Goal: Task Accomplishment & Management: Manage account settings

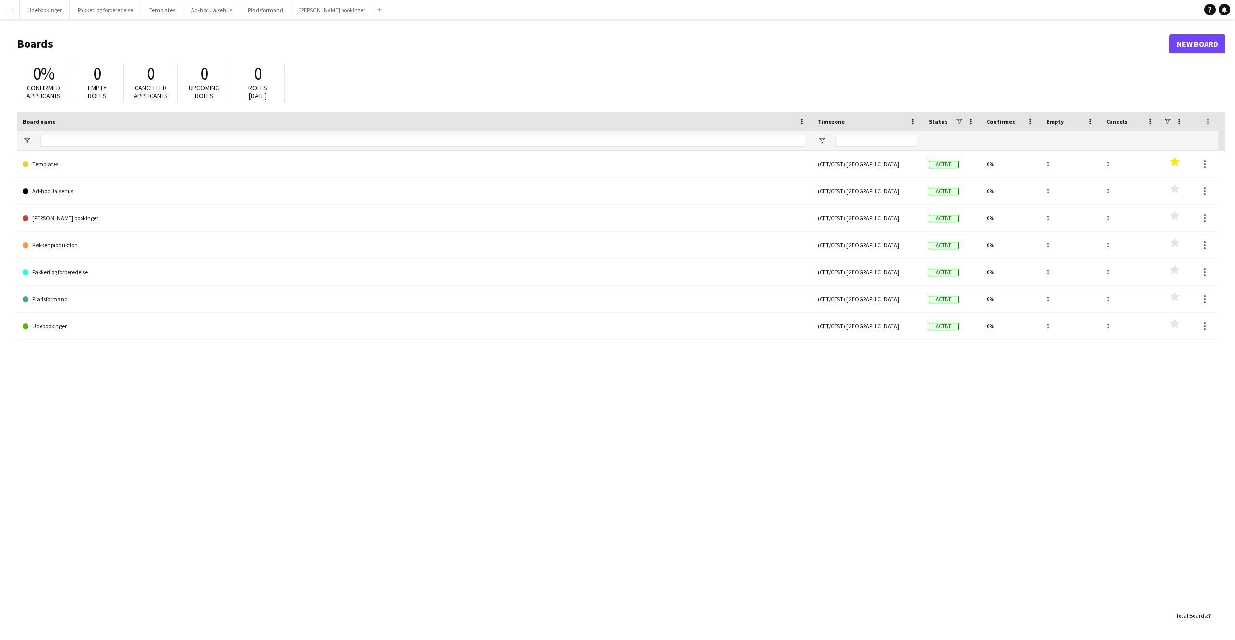
click at [17, 14] on button "Menu" at bounding box center [9, 9] width 19 height 19
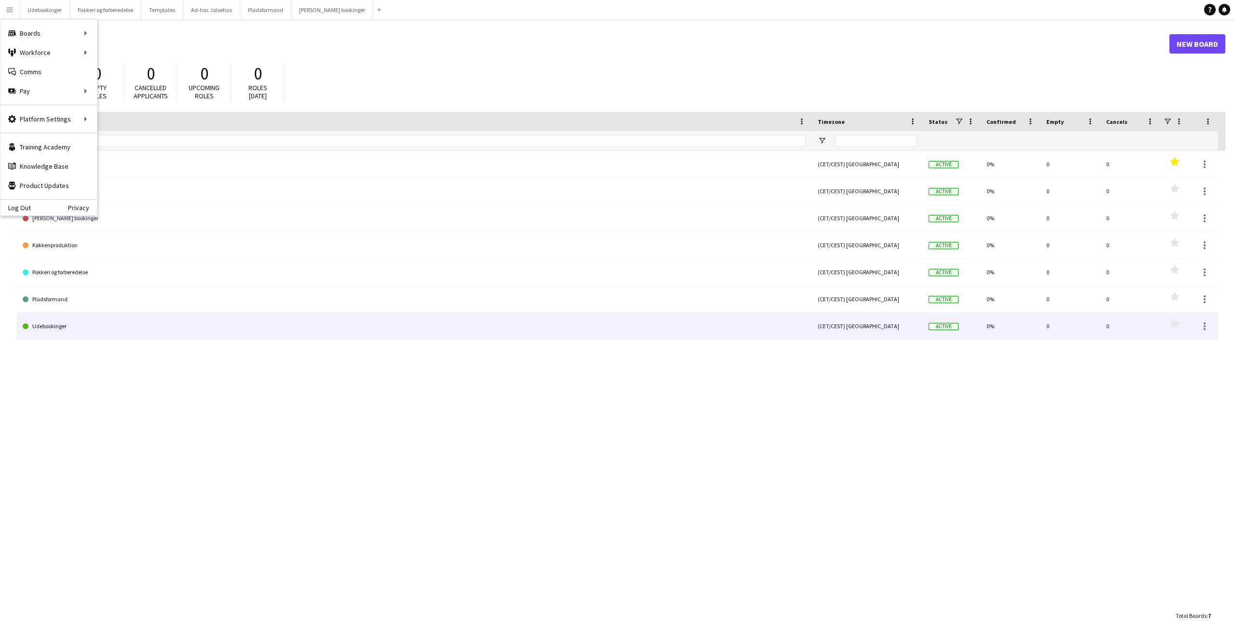
click at [63, 361] on div "Templates (CET/CEST) [GEOGRAPHIC_DATA] Active 0% 0 0 Favourites Ad-hoc Jaisehus…" at bounding box center [621, 379] width 1208 height 456
click at [47, 329] on link "Udebookinger" at bounding box center [414, 326] width 783 height 27
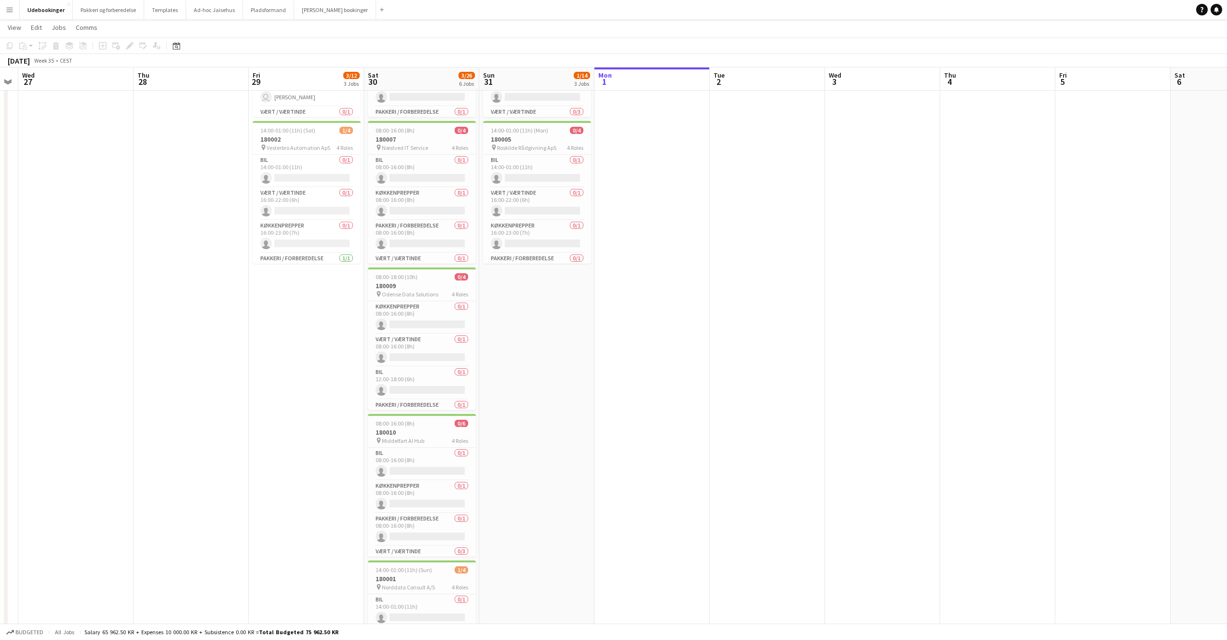
scroll to position [383, 0]
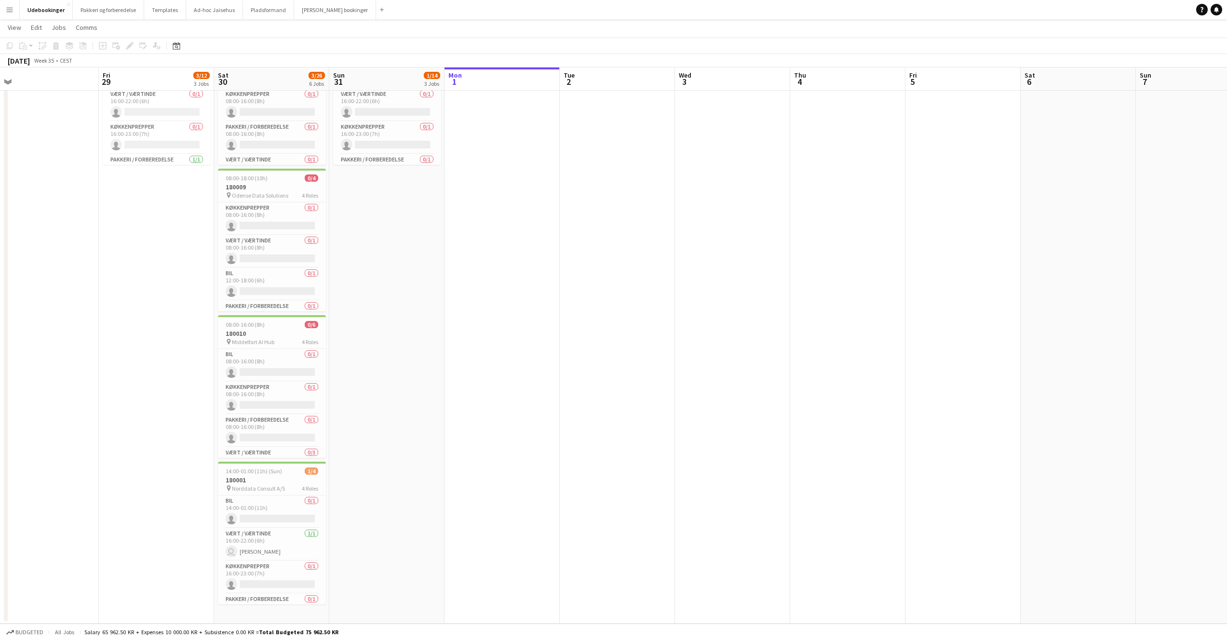
drag, startPoint x: 590, startPoint y: 572, endPoint x: 560, endPoint y: 415, distance: 159.7
click at [560, 415] on app-calendar-viewport "Tue 26 Wed 27 Thu 28 Fri 29 3/12 3 Jobs Sat 30 3/26 6 Jobs Sun 31 1/14 3 Jobs M…" at bounding box center [613, 139] width 1227 height 969
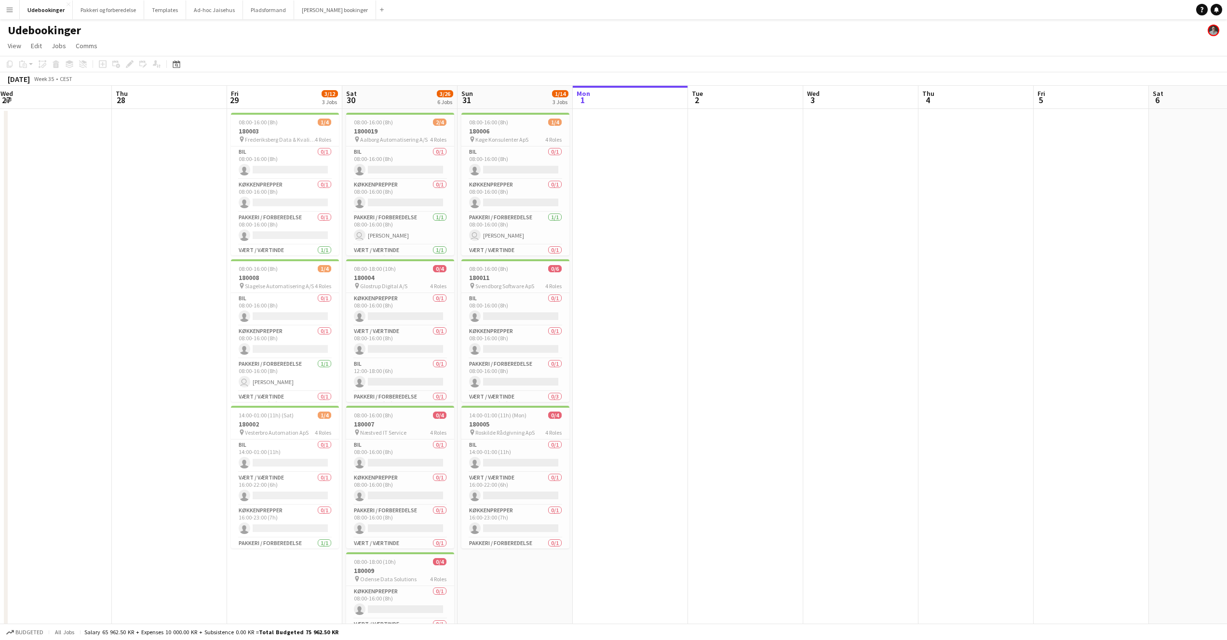
scroll to position [0, 231]
drag, startPoint x: 207, startPoint y: 131, endPoint x: 221, endPoint y: 159, distance: 31.9
click at [222, 163] on app-calendar-viewport "Mon 25 Tue 26 Wed 27 Thu 28 Fri 29 3/12 3 Jobs Sat 30 3/26 6 Jobs Sun 31 1/14 3…" at bounding box center [613, 547] width 1227 height 922
click at [248, 135] on h3 "180003" at bounding box center [288, 131] width 108 height 9
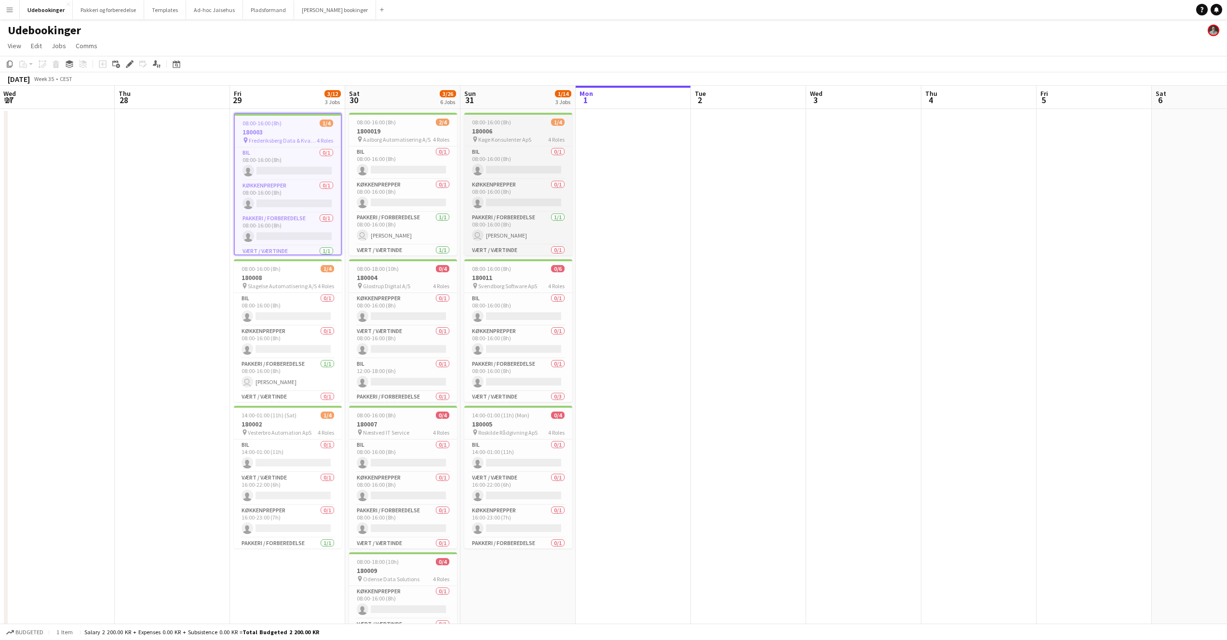
click at [495, 130] on h3 "180006" at bounding box center [518, 131] width 108 height 9
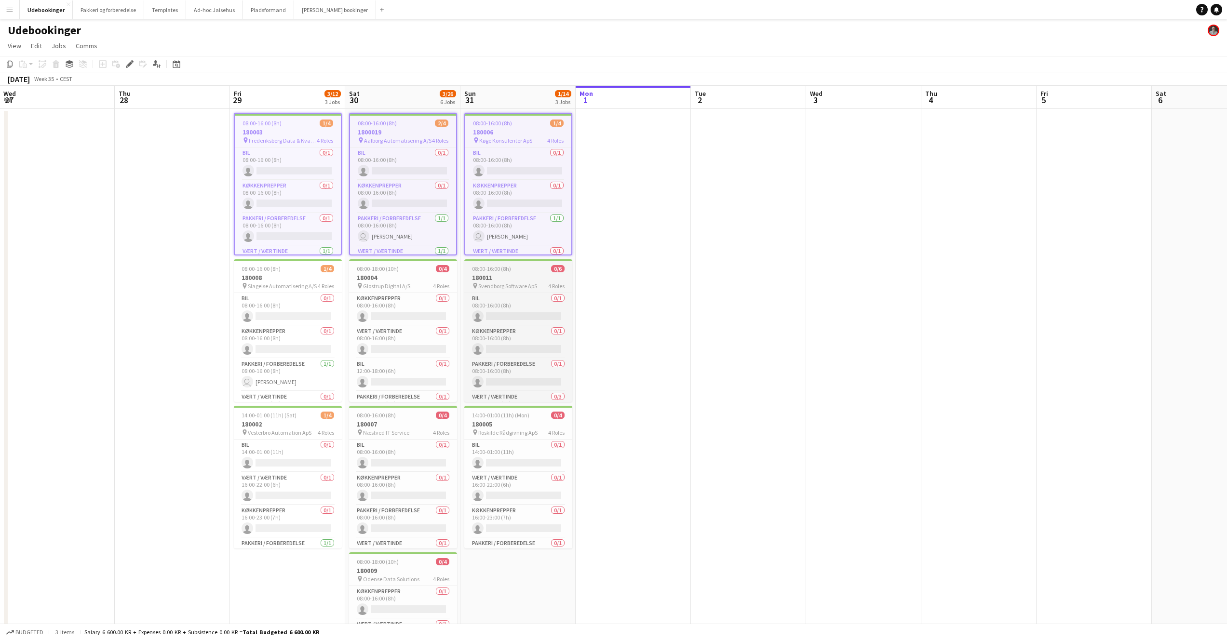
click at [493, 288] on span "Svendborg Software ApS" at bounding box center [507, 286] width 59 height 7
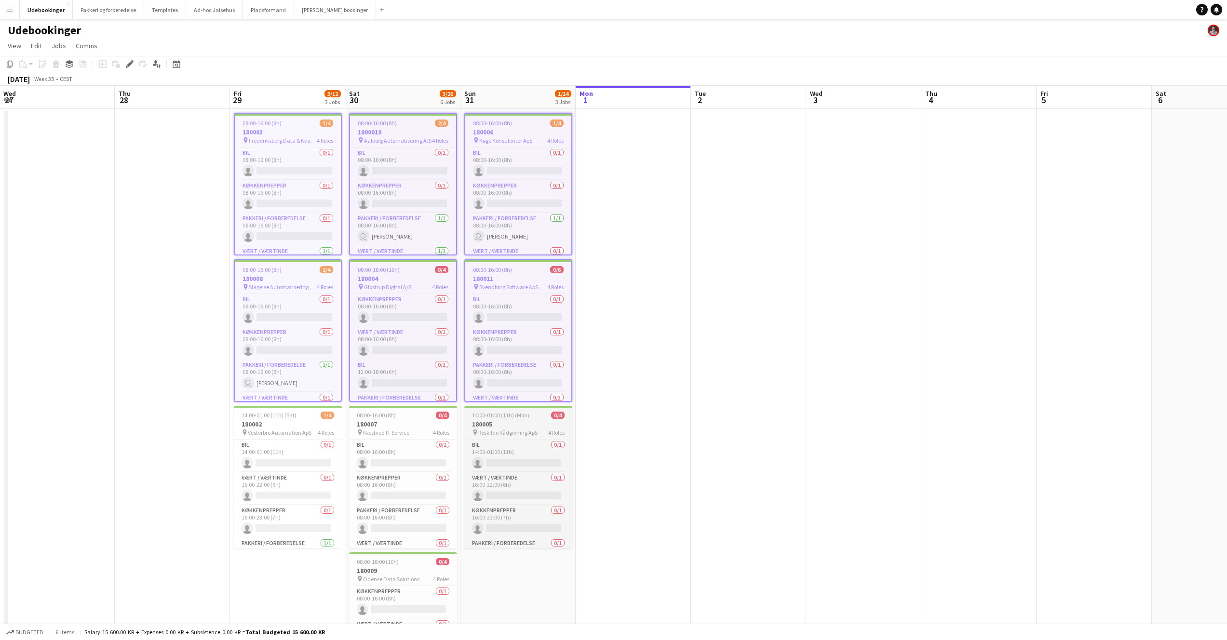
click at [501, 417] on span "14:00-01:00 (11h) (Mon)" at bounding box center [500, 415] width 57 height 7
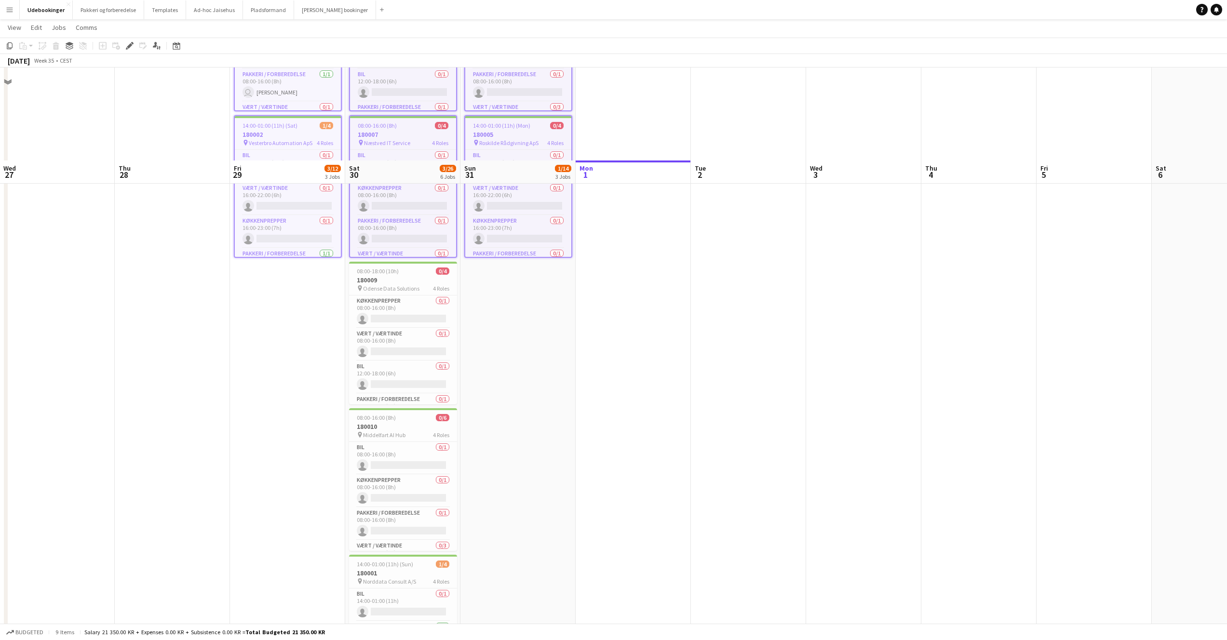
scroll to position [383, 0]
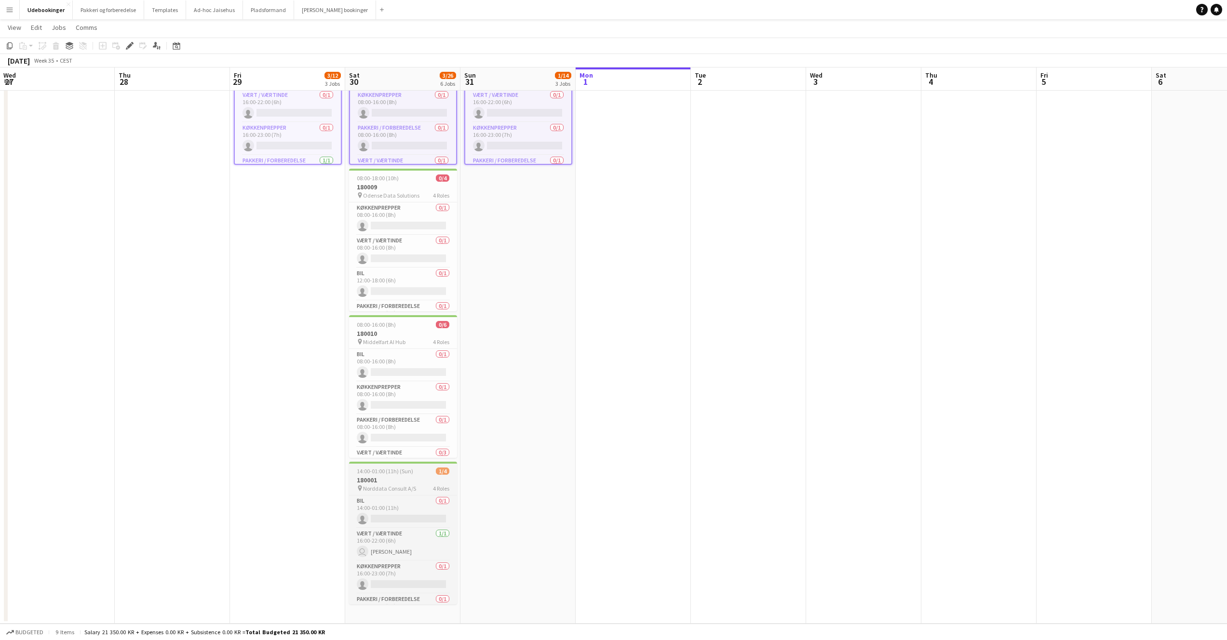
click at [405, 485] on div "pin Norddata Consult A/S 4 Roles" at bounding box center [403, 489] width 108 height 8
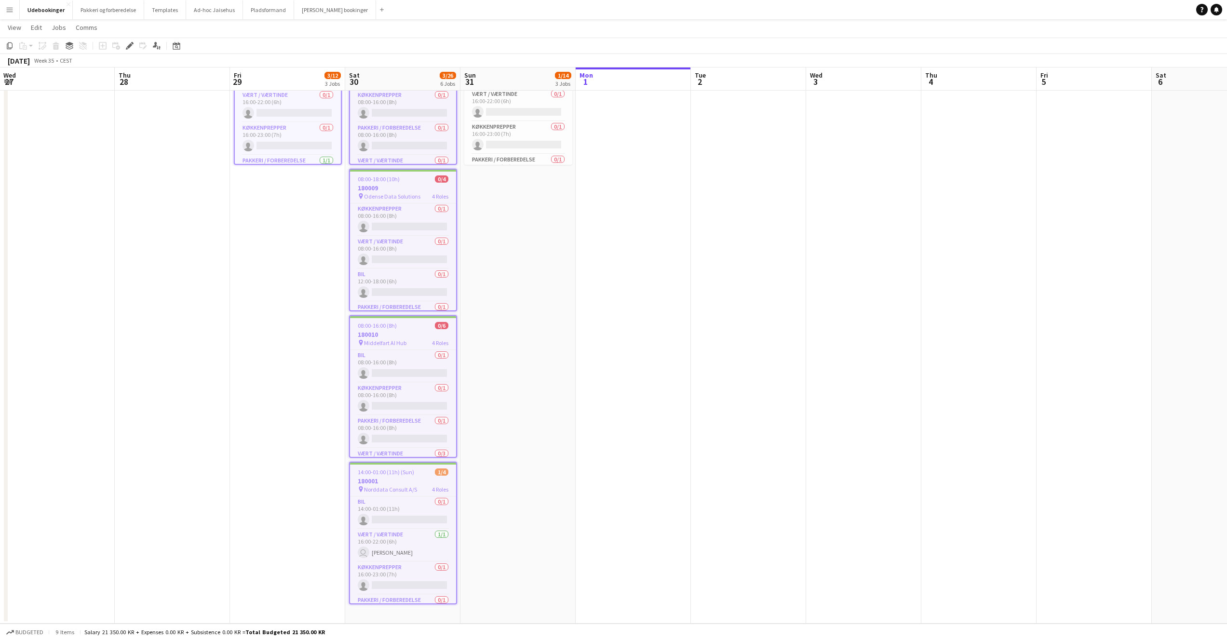
scroll to position [0, 0]
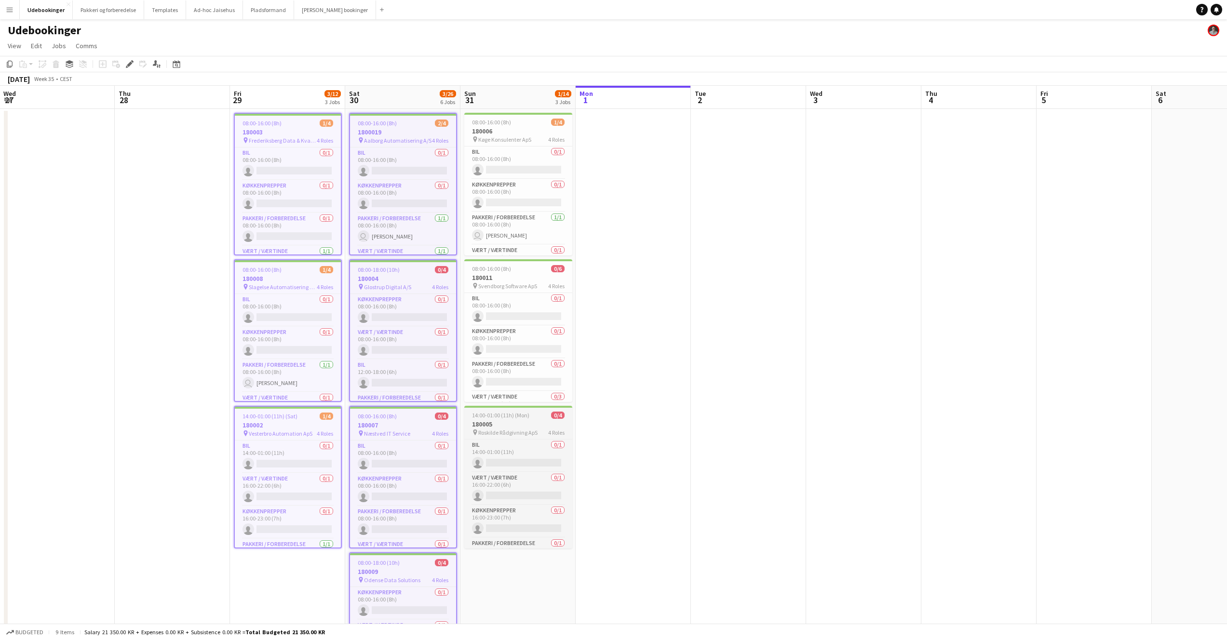
click at [527, 433] on span "Roskilde Rådgivning ApS" at bounding box center [507, 432] width 59 height 7
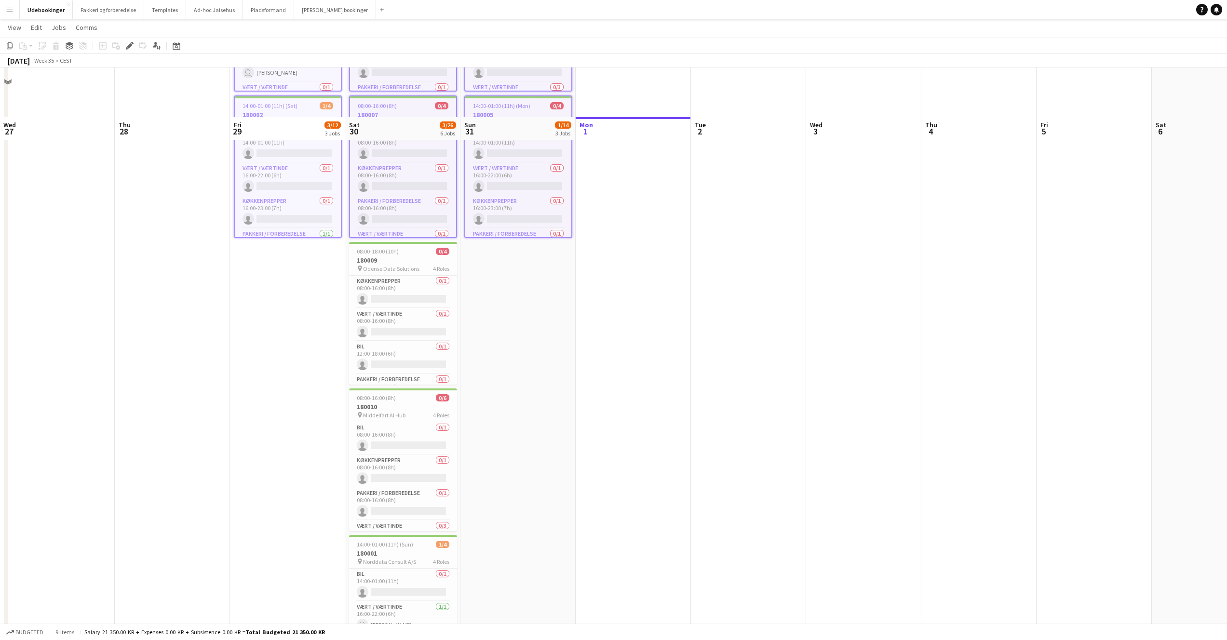
scroll to position [359, 0]
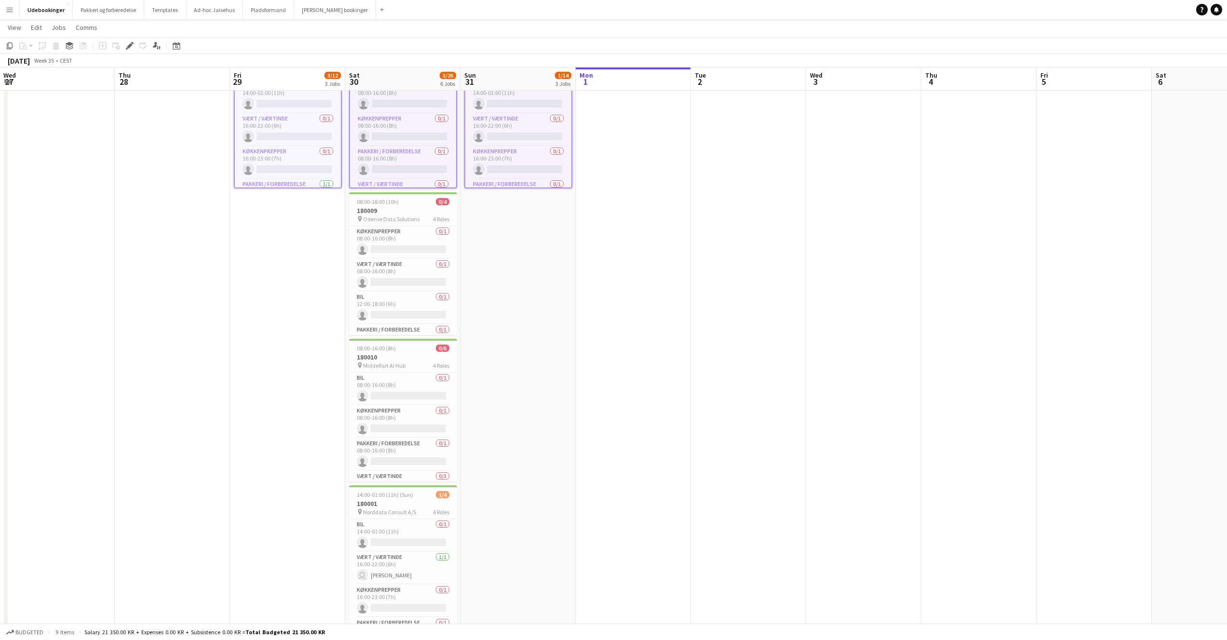
click at [402, 213] on h3 "180009" at bounding box center [403, 210] width 108 height 9
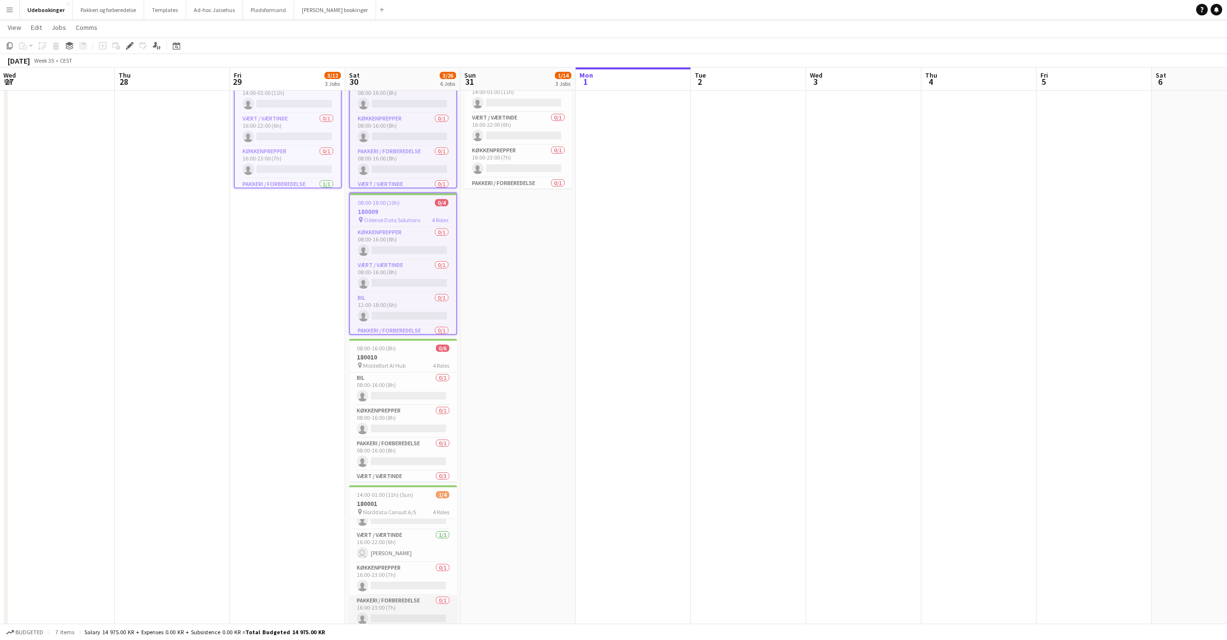
scroll to position [383, 0]
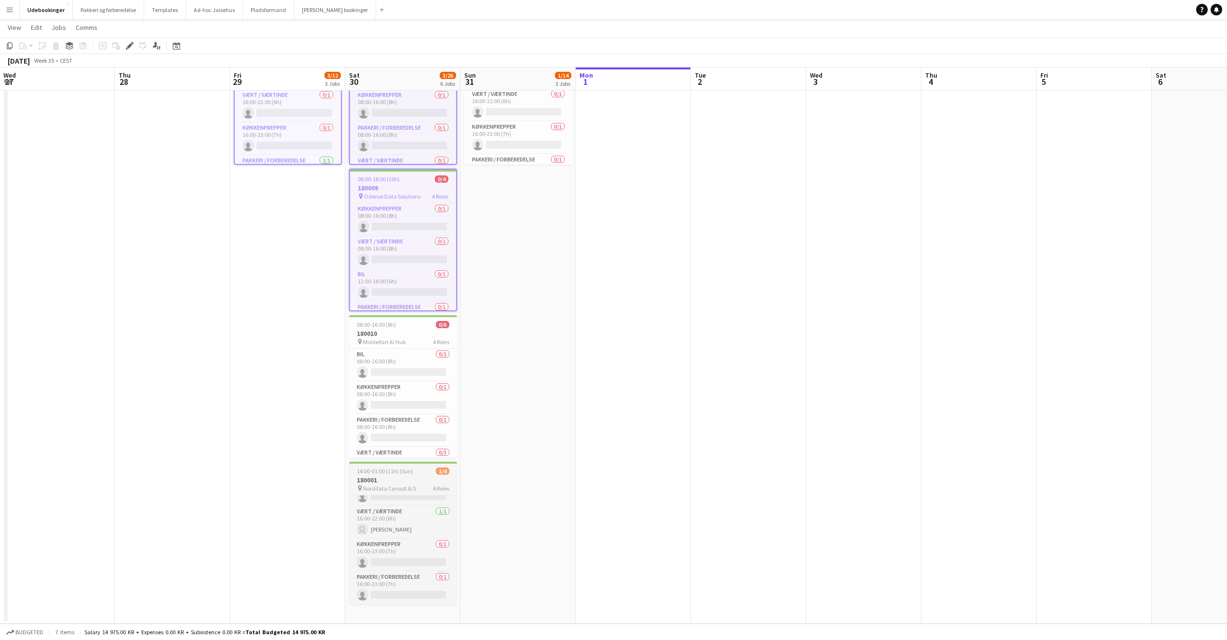
click at [413, 489] on span "Norddata Consult A/S" at bounding box center [389, 488] width 53 height 7
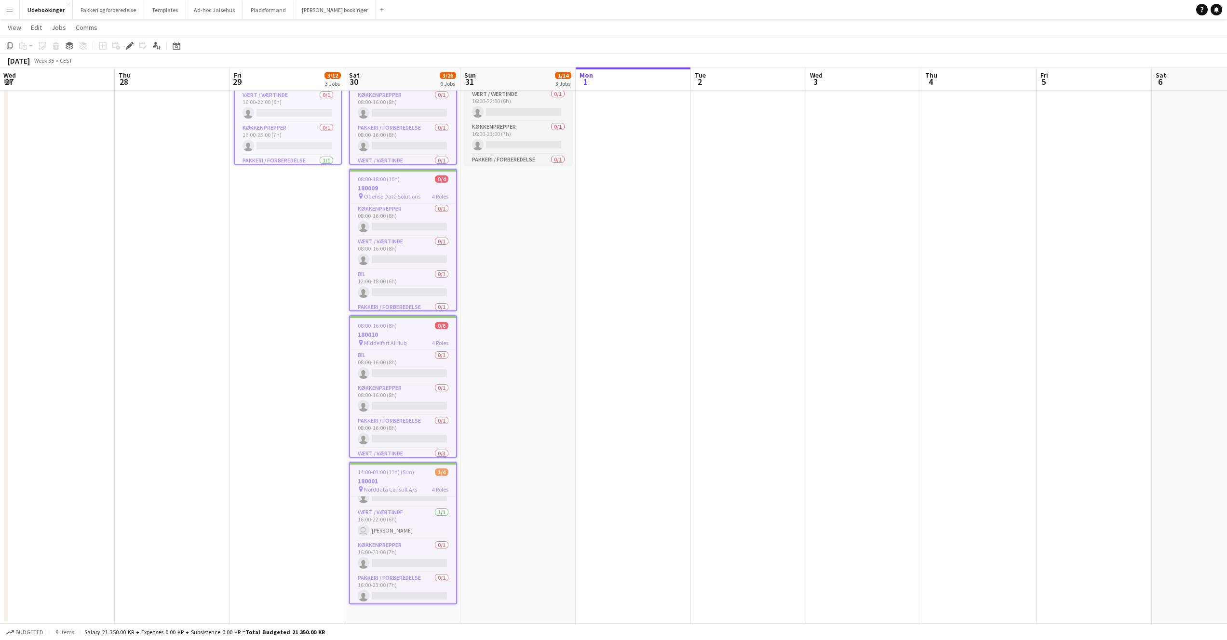
scroll to position [0, 0]
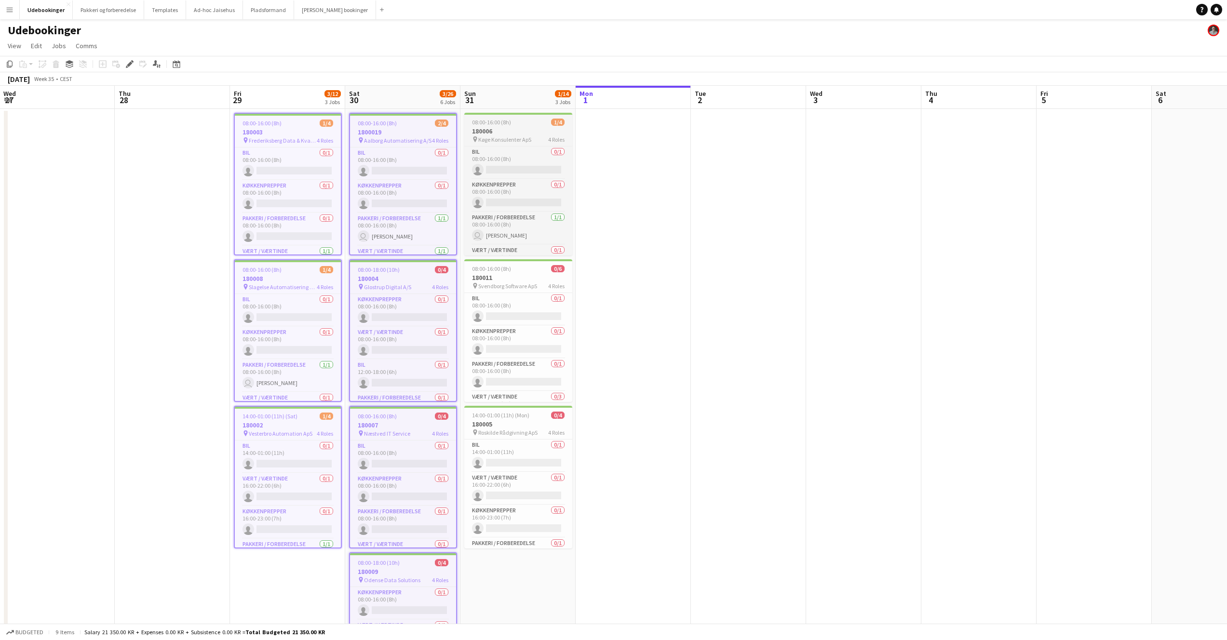
click at [524, 116] on app-job-card "08:00-16:00 (8h) 1/4 180006 pin Køge Konsulenter ApS 4 Roles Bil 0/1 08:00-16:0…" at bounding box center [518, 184] width 108 height 143
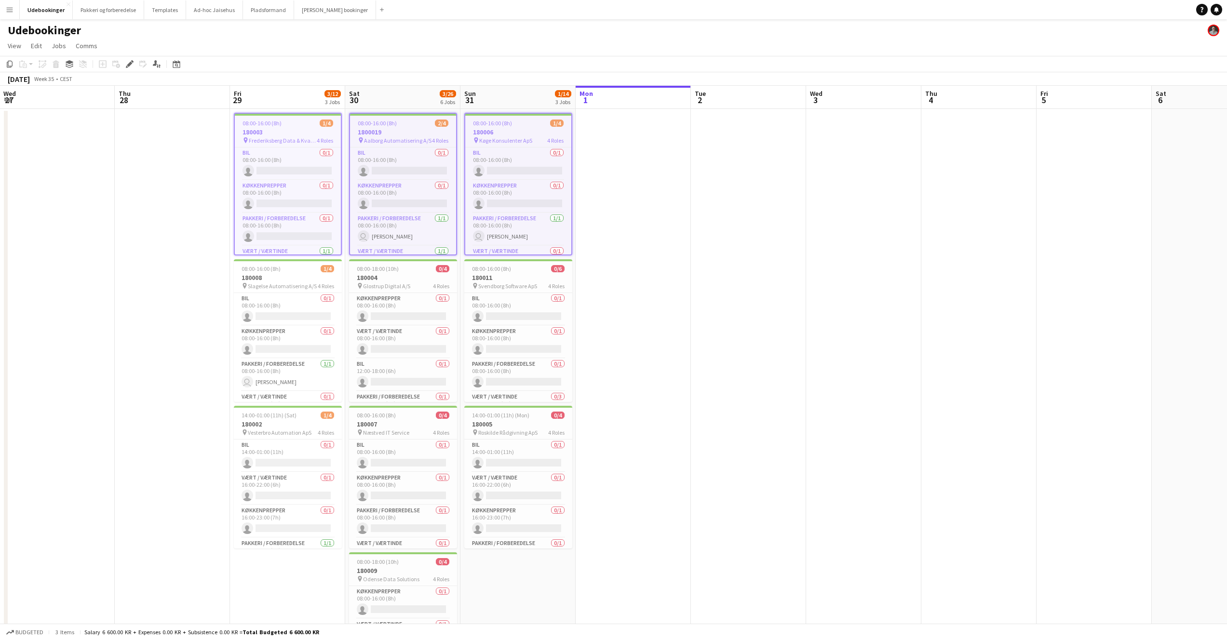
click at [709, 310] on app-date-cell at bounding box center [748, 558] width 115 height 899
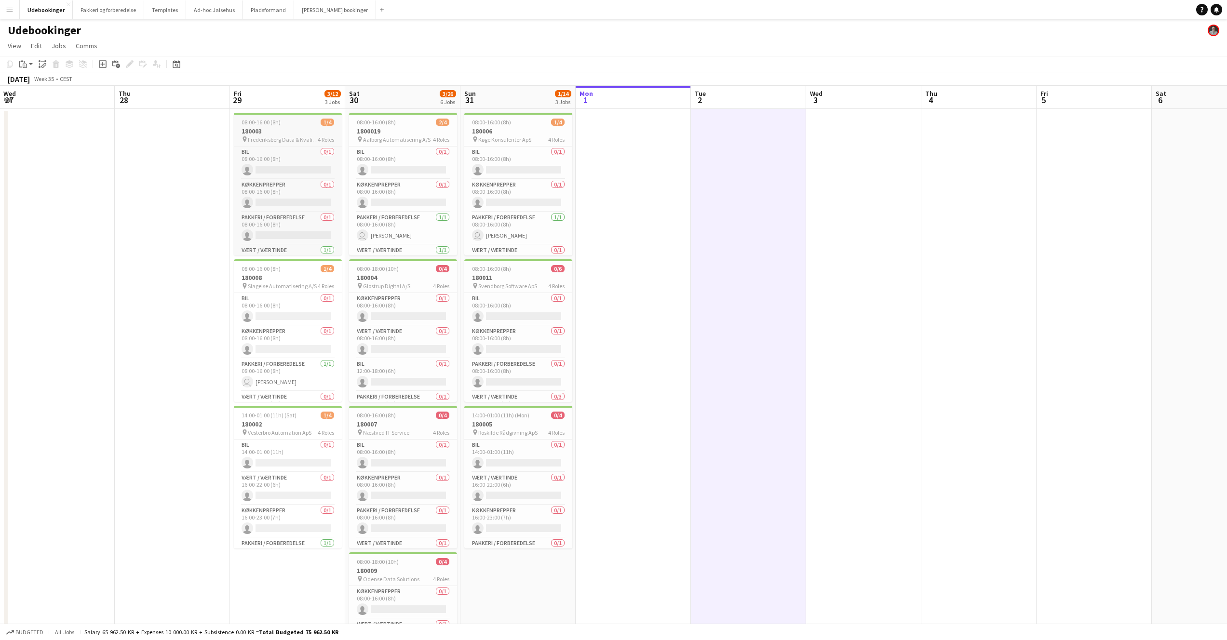
click at [293, 124] on div "08:00-16:00 (8h) 1/4" at bounding box center [288, 122] width 108 height 7
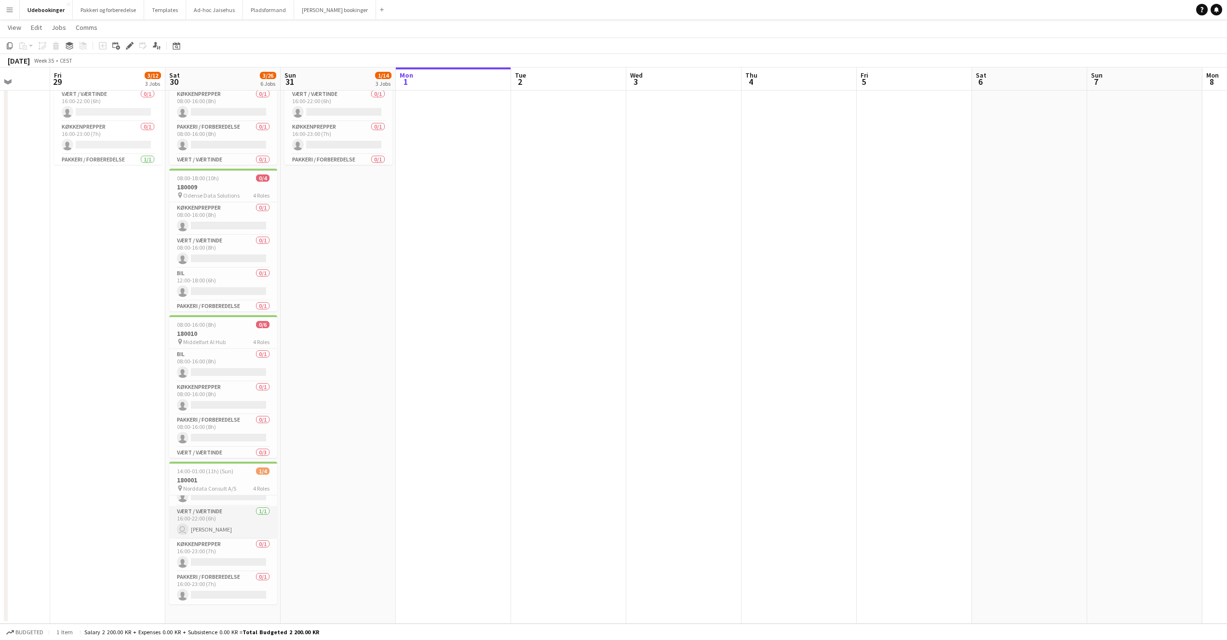
scroll to position [0, 300]
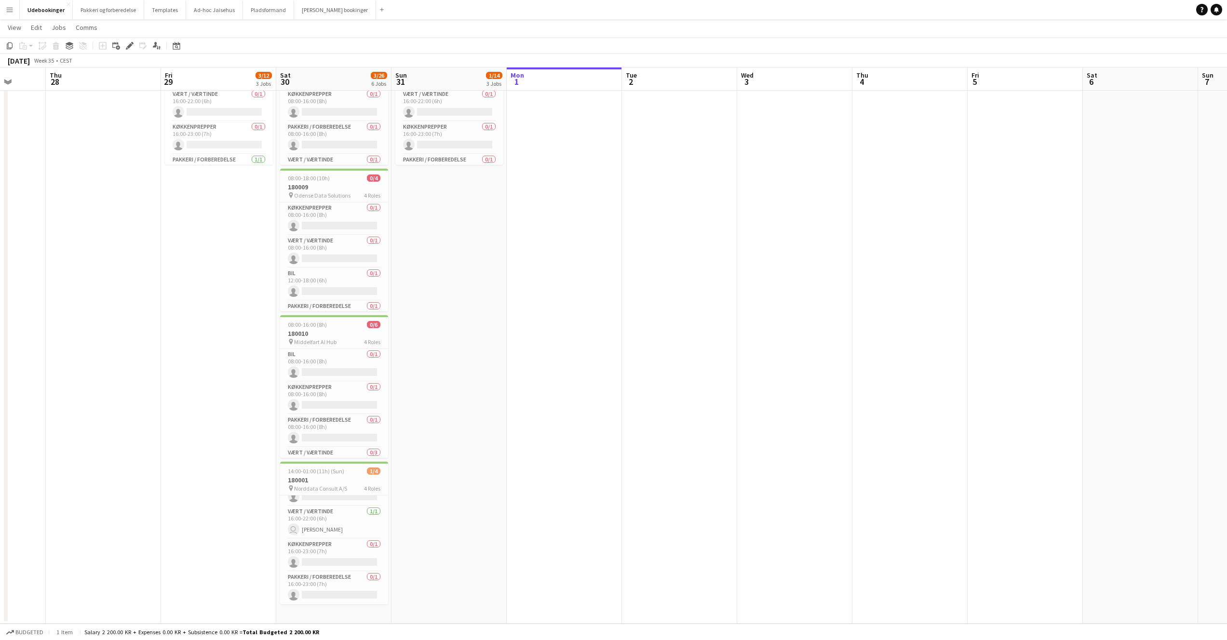
click at [328, 476] on h3 "180001" at bounding box center [334, 480] width 108 height 9
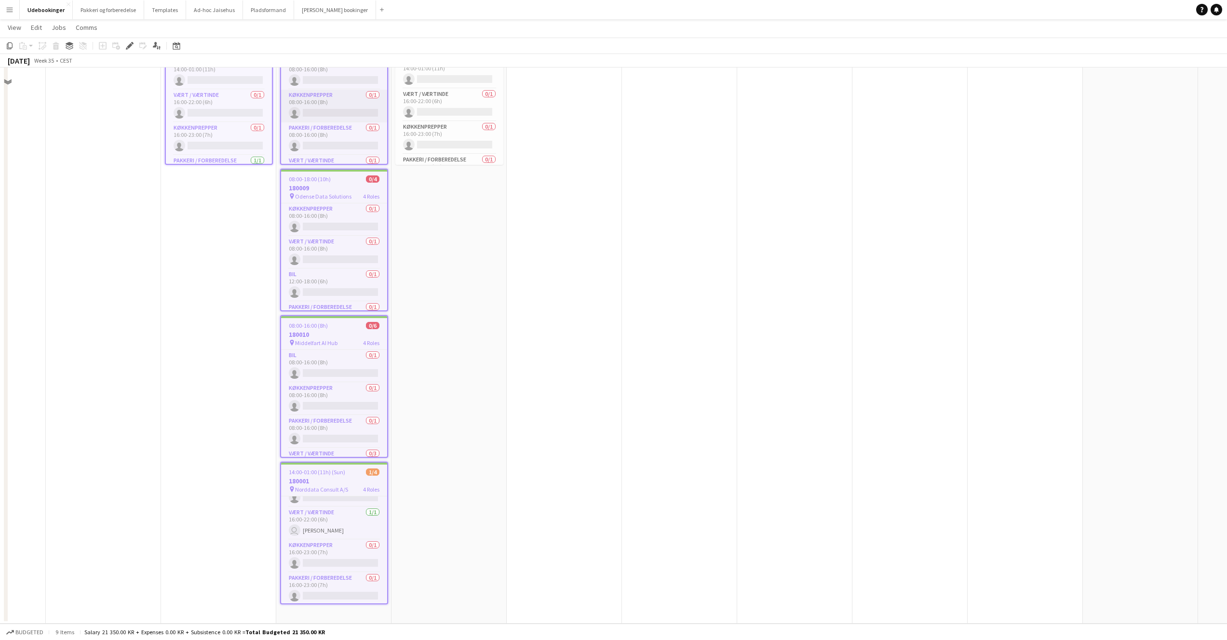
scroll to position [0, 0]
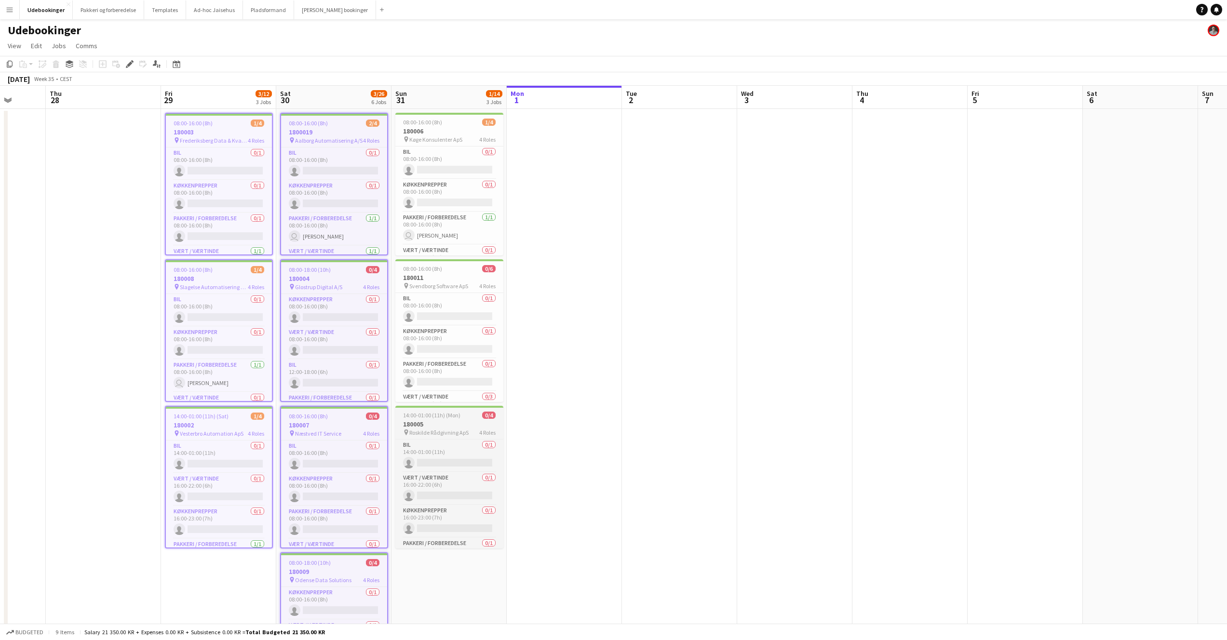
click at [438, 427] on h3 "180005" at bounding box center [449, 424] width 108 height 9
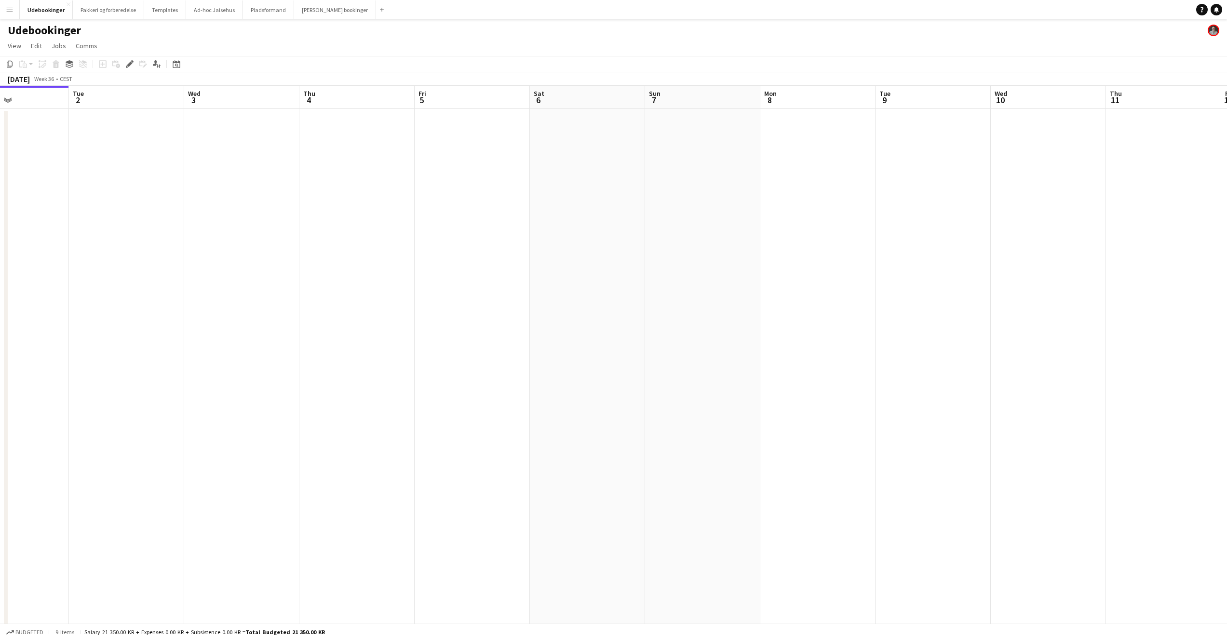
scroll to position [0, 396]
click at [458, 156] on app-date-cell at bounding box center [468, 558] width 115 height 899
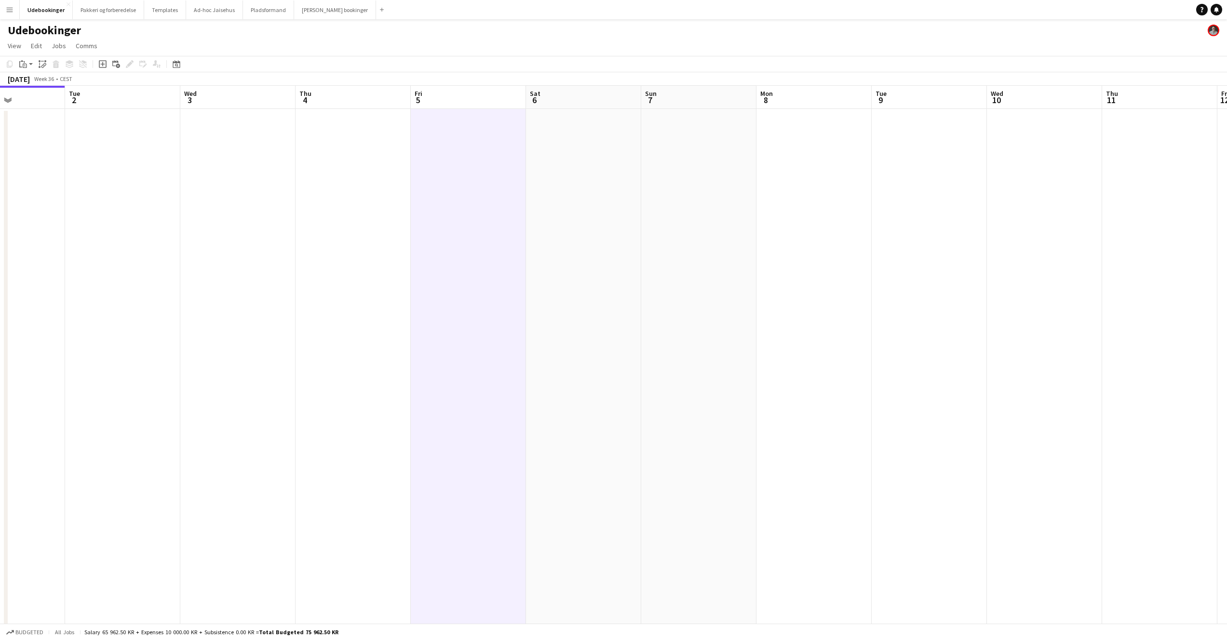
click at [627, 153] on app-date-cell at bounding box center [583, 558] width 115 height 899
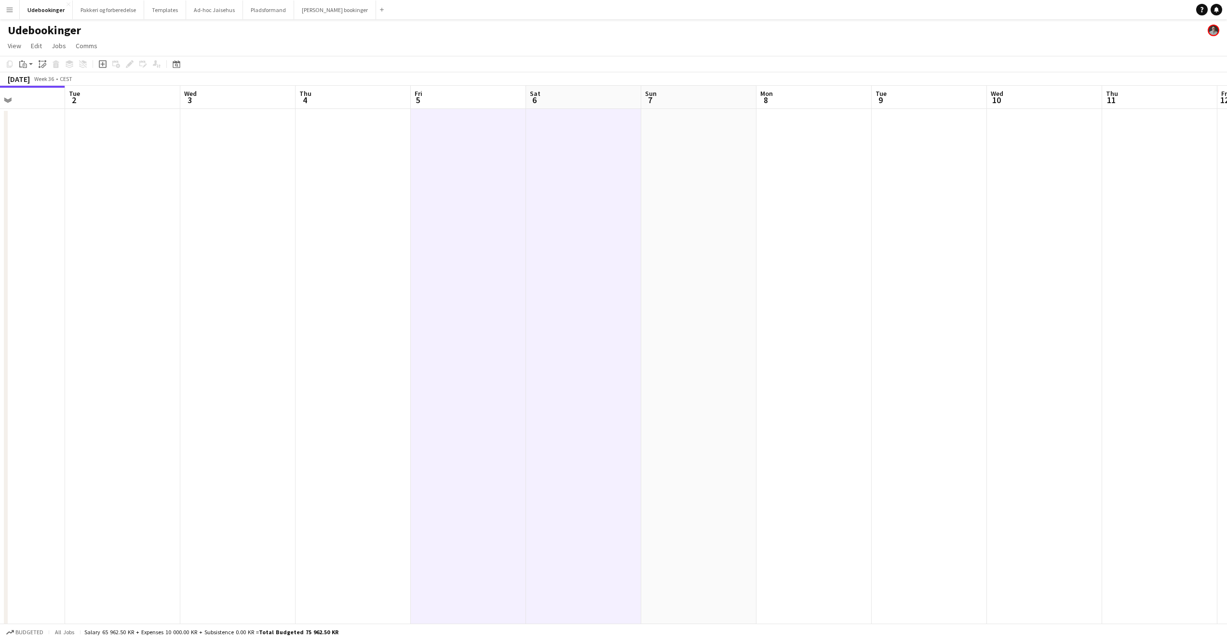
click at [661, 149] on app-date-cell at bounding box center [698, 558] width 115 height 899
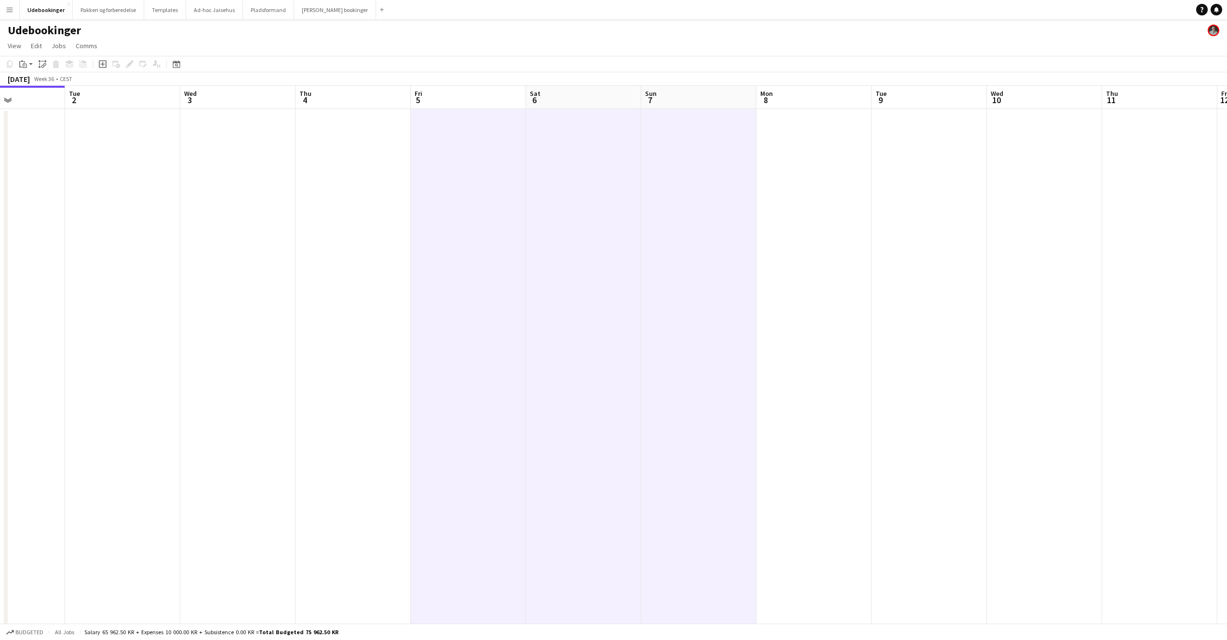
click at [585, 151] on app-date-cell at bounding box center [583, 558] width 115 height 899
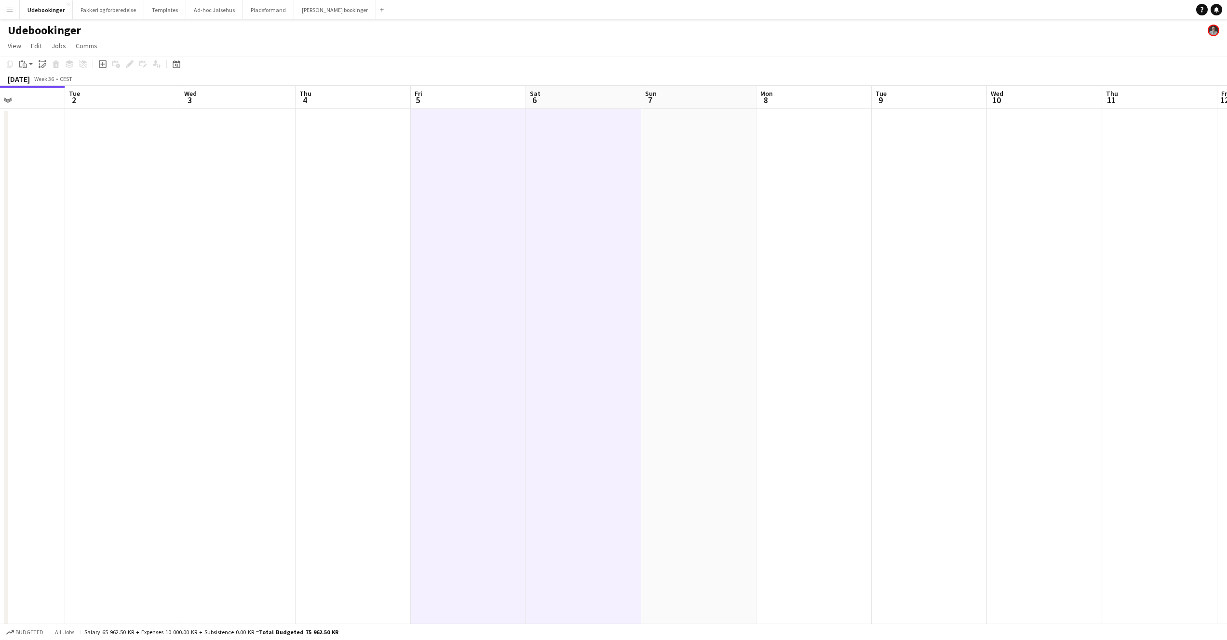
click at [650, 151] on app-date-cell at bounding box center [698, 558] width 115 height 899
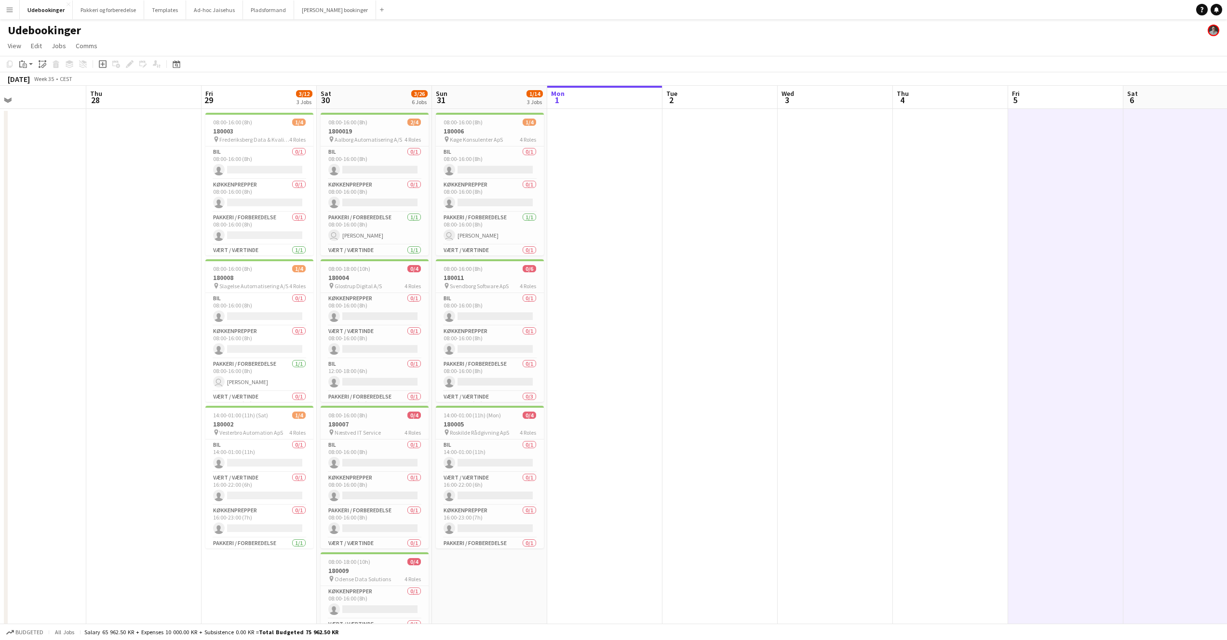
scroll to position [0, 392]
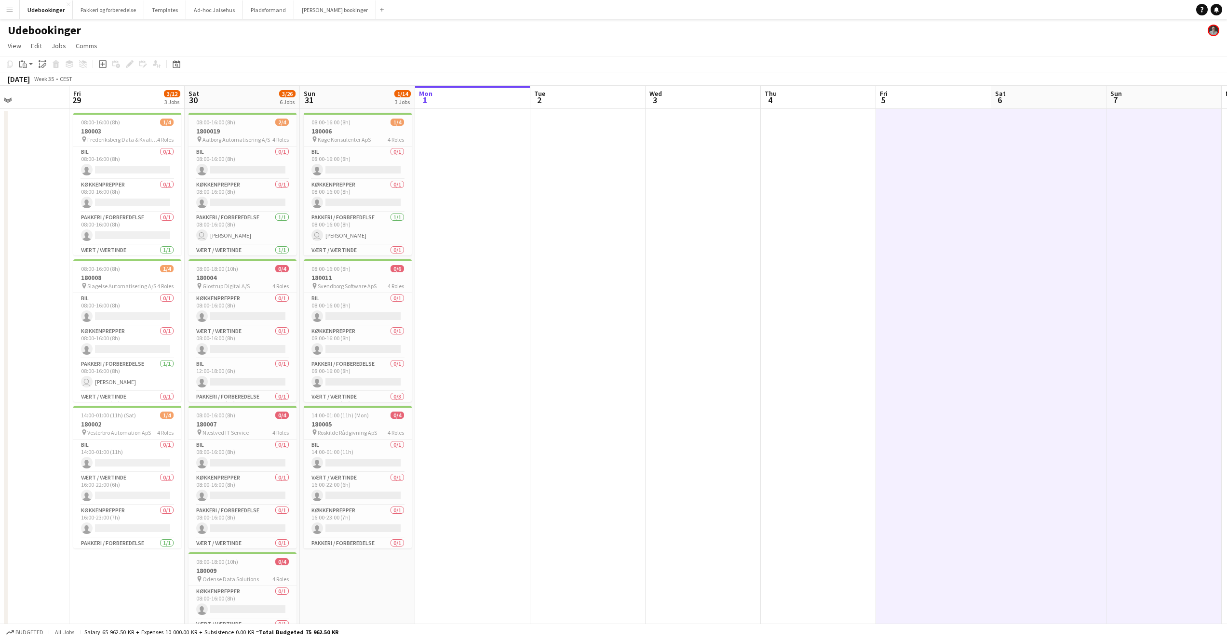
click at [124, 131] on h3 "180003" at bounding box center [127, 131] width 108 height 9
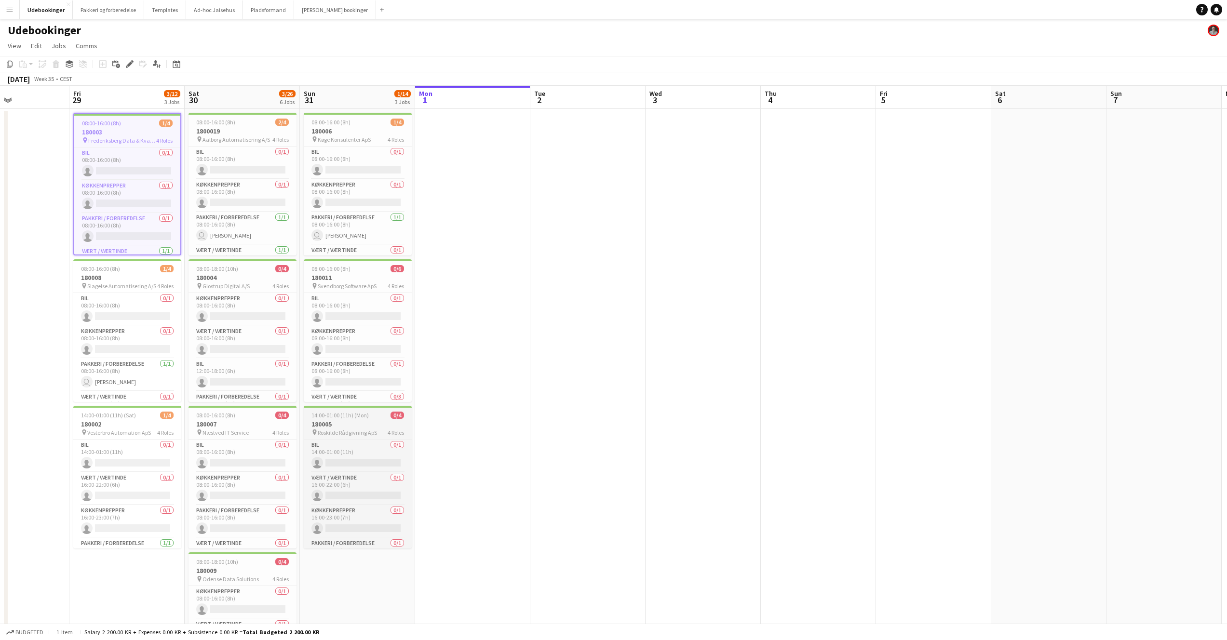
click at [318, 416] on span "14:00-01:00 (11h) (Mon)" at bounding box center [340, 415] width 57 height 7
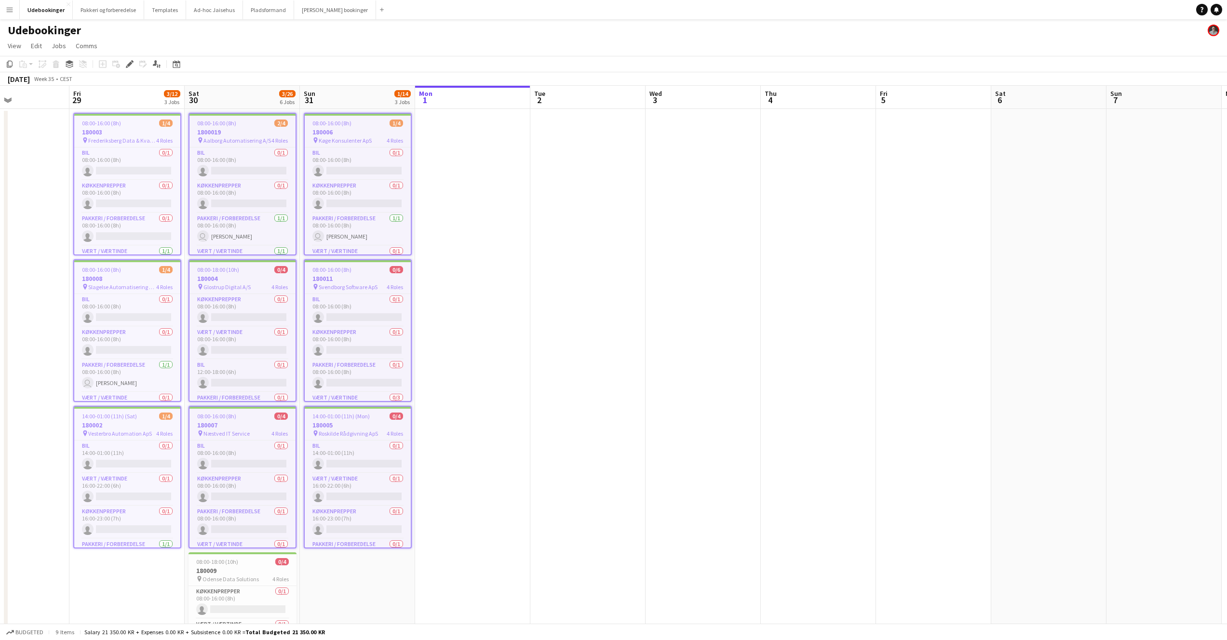
click at [927, 143] on app-date-cell at bounding box center [933, 558] width 115 height 899
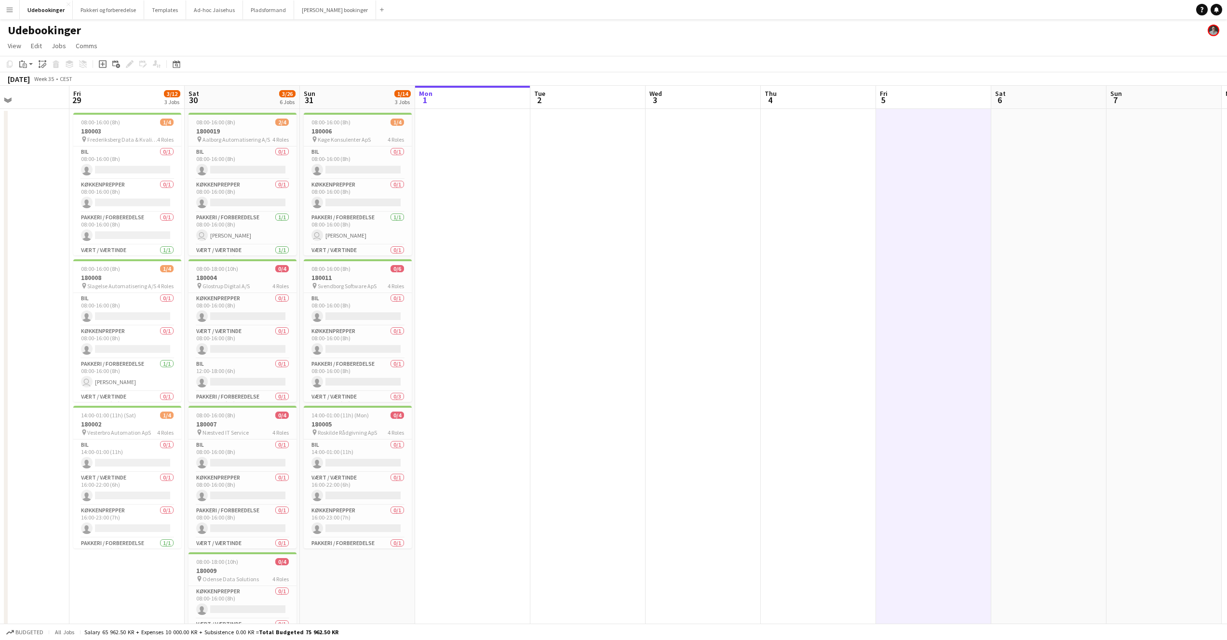
click at [1175, 132] on app-date-cell at bounding box center [1164, 558] width 115 height 899
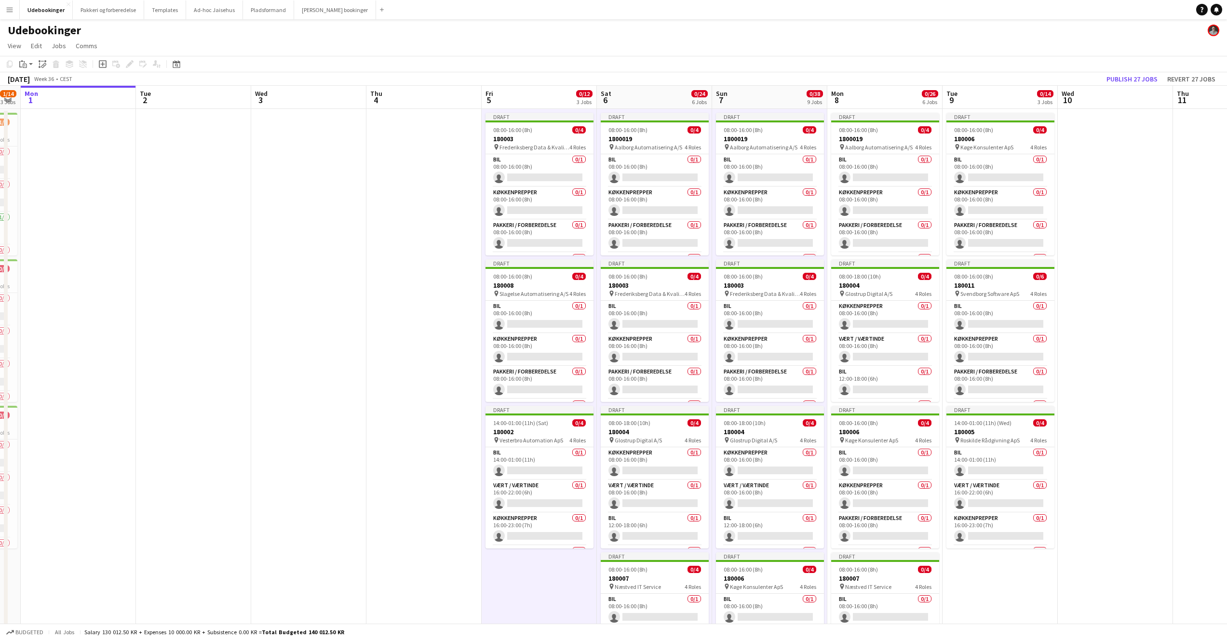
scroll to position [0, 332]
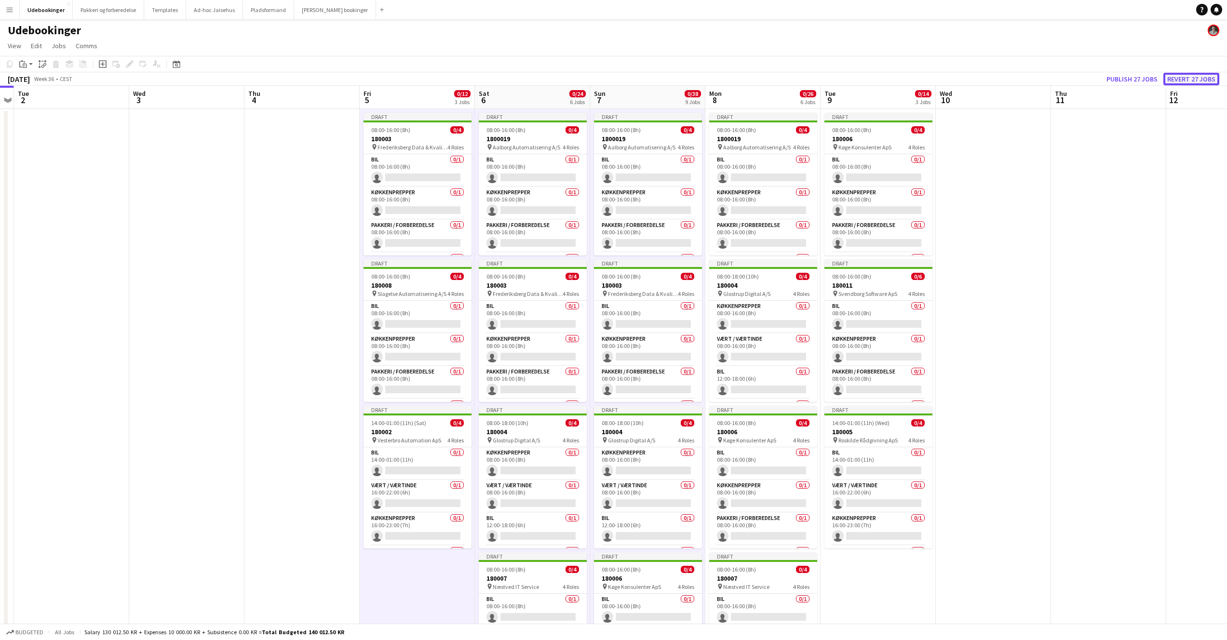
click at [1194, 78] on button "Revert 27 jobs" at bounding box center [1192, 79] width 56 height 13
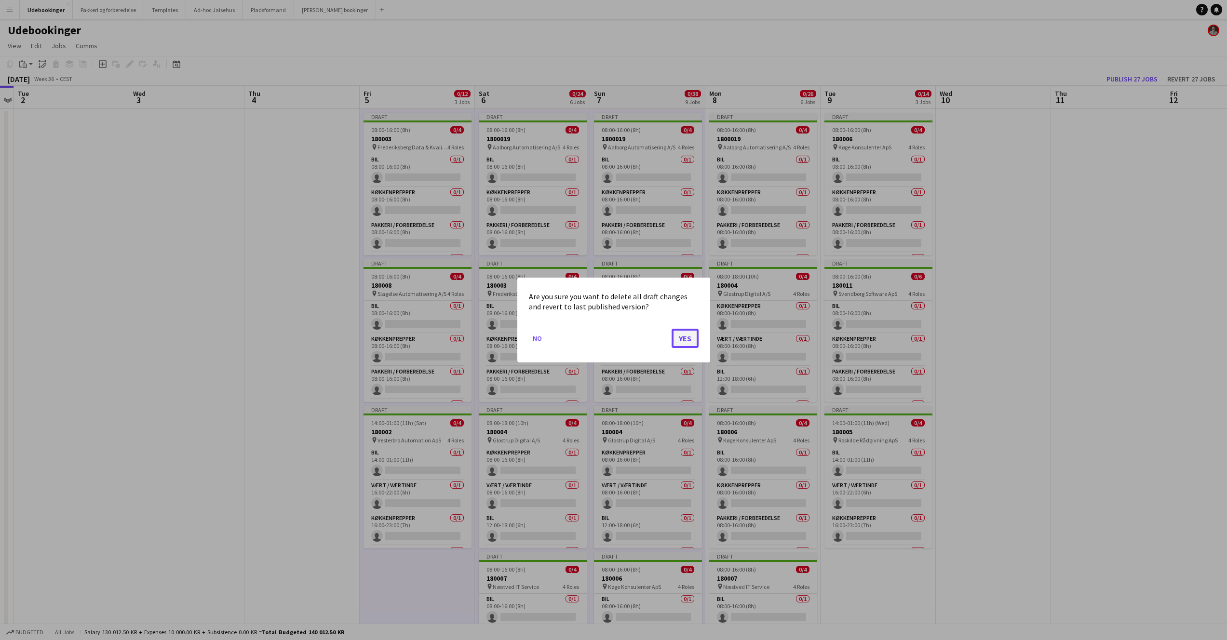
click at [691, 333] on button "Yes" at bounding box center [685, 338] width 27 height 19
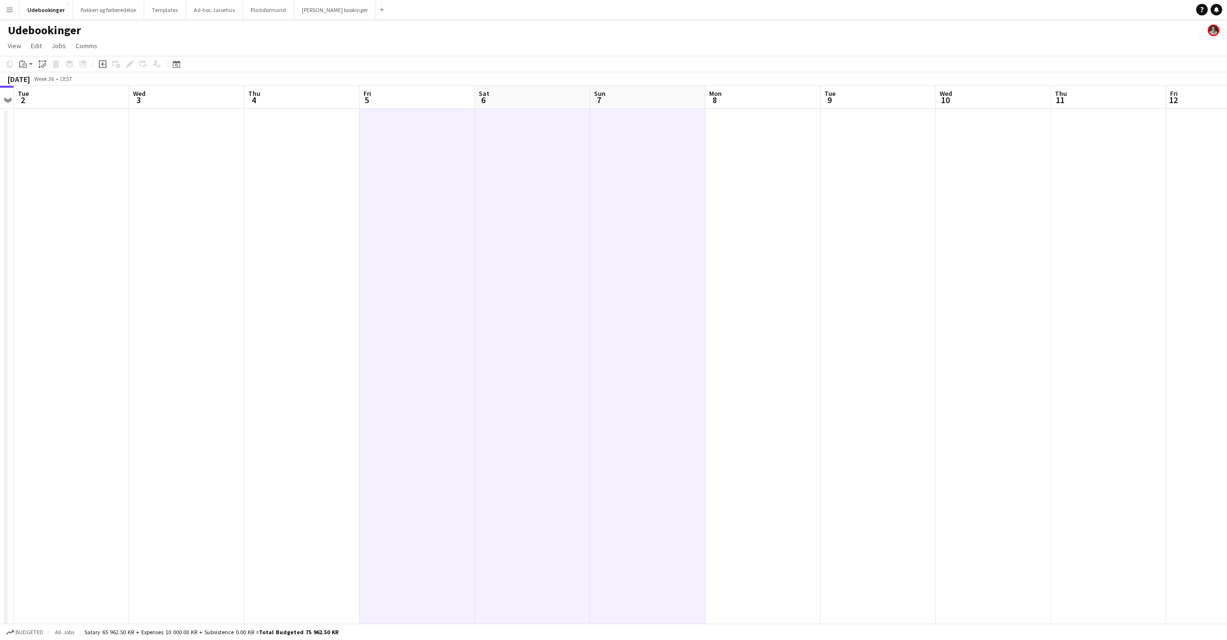
click at [348, 124] on app-date-cell at bounding box center [302, 558] width 115 height 899
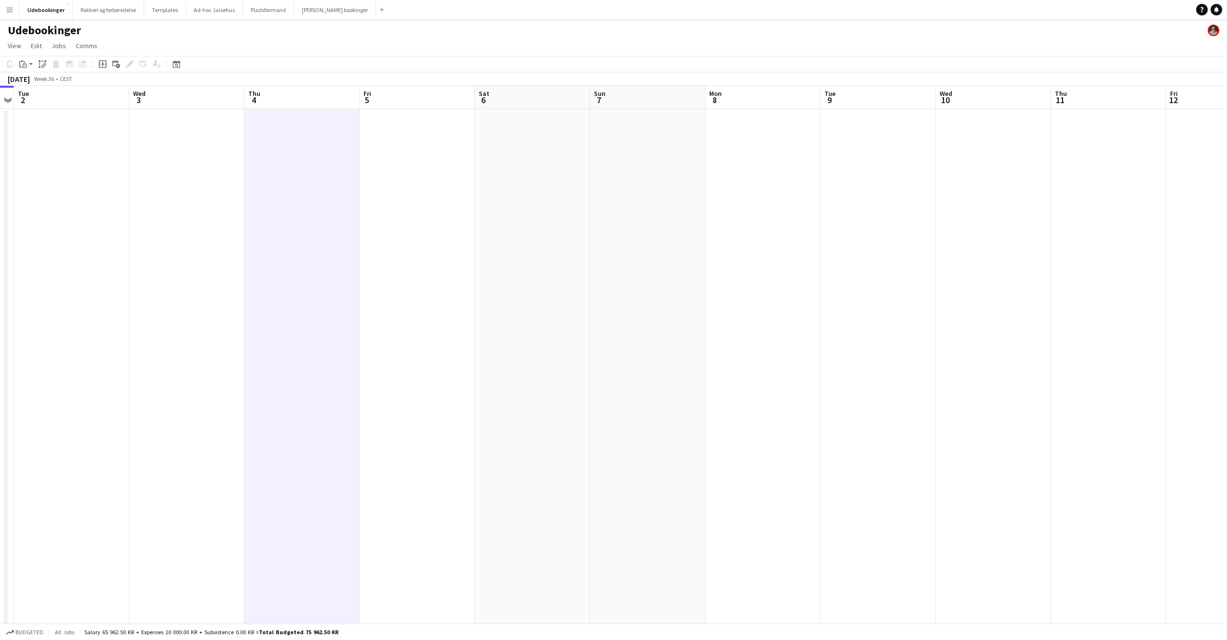
click at [440, 135] on app-date-cell at bounding box center [417, 558] width 115 height 899
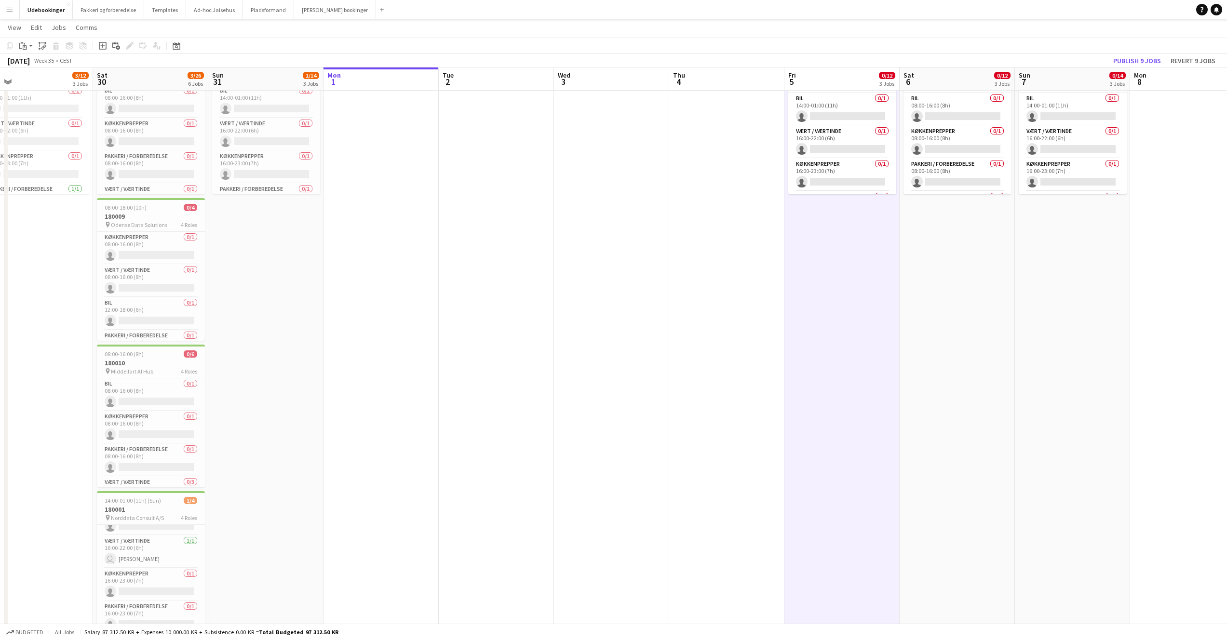
scroll to position [383, 0]
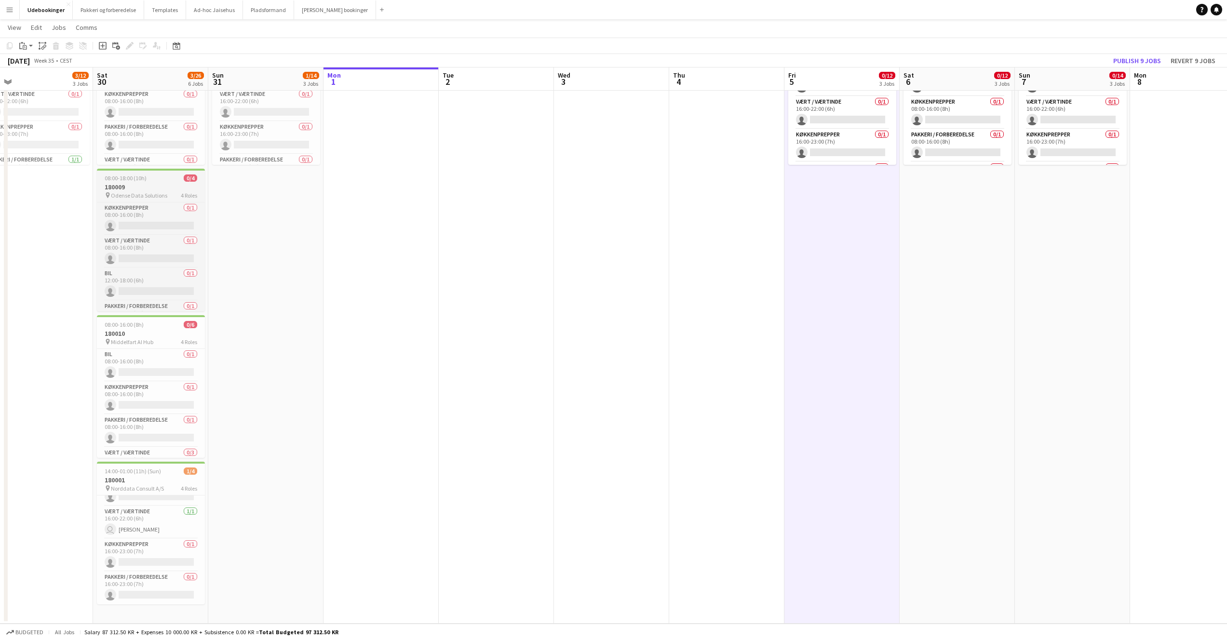
click at [159, 188] on h3 "180009" at bounding box center [151, 187] width 108 height 9
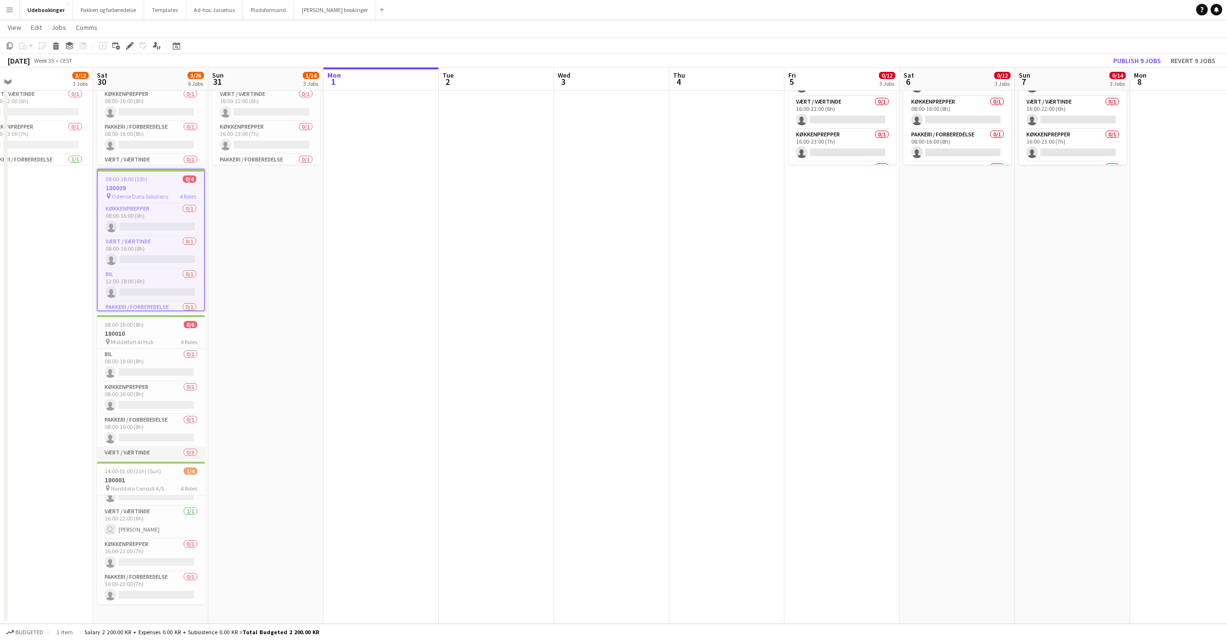
scroll to position [50, 0]
click at [145, 489] on span "Norddata Consult A/S" at bounding box center [137, 488] width 53 height 7
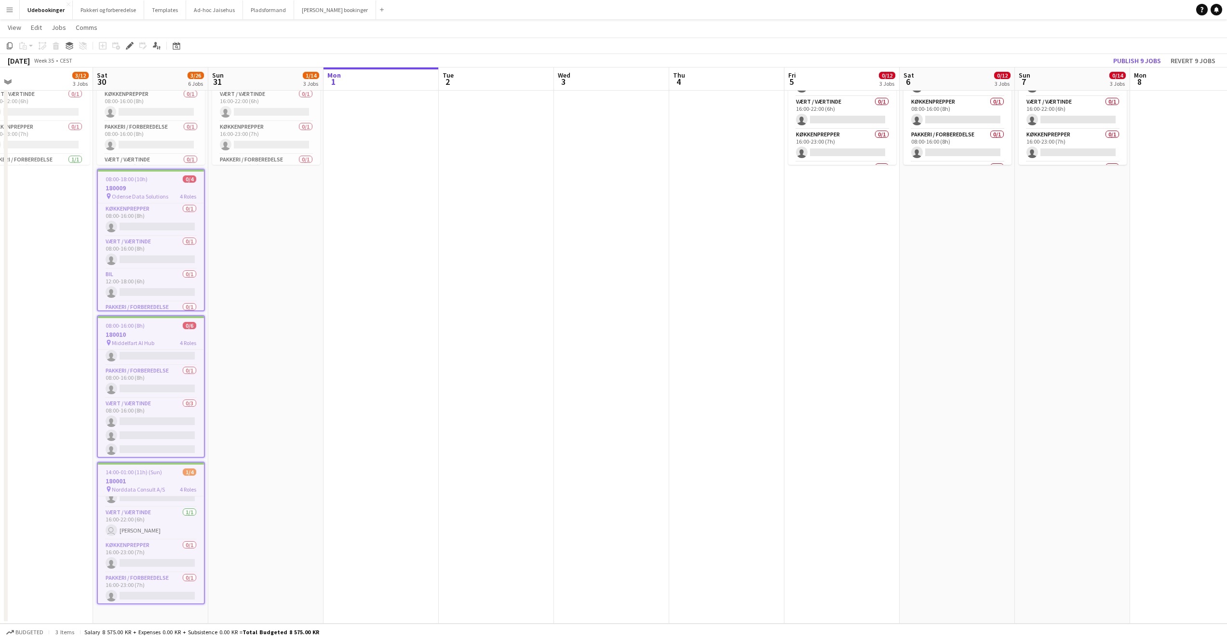
click at [988, 194] on app-date-cell "Draft 08:00-16:00 (8h) 0/4 1800019 pin Aalborg Automatisering A/S 4 Roles Bil 0…" at bounding box center [957, 174] width 115 height 899
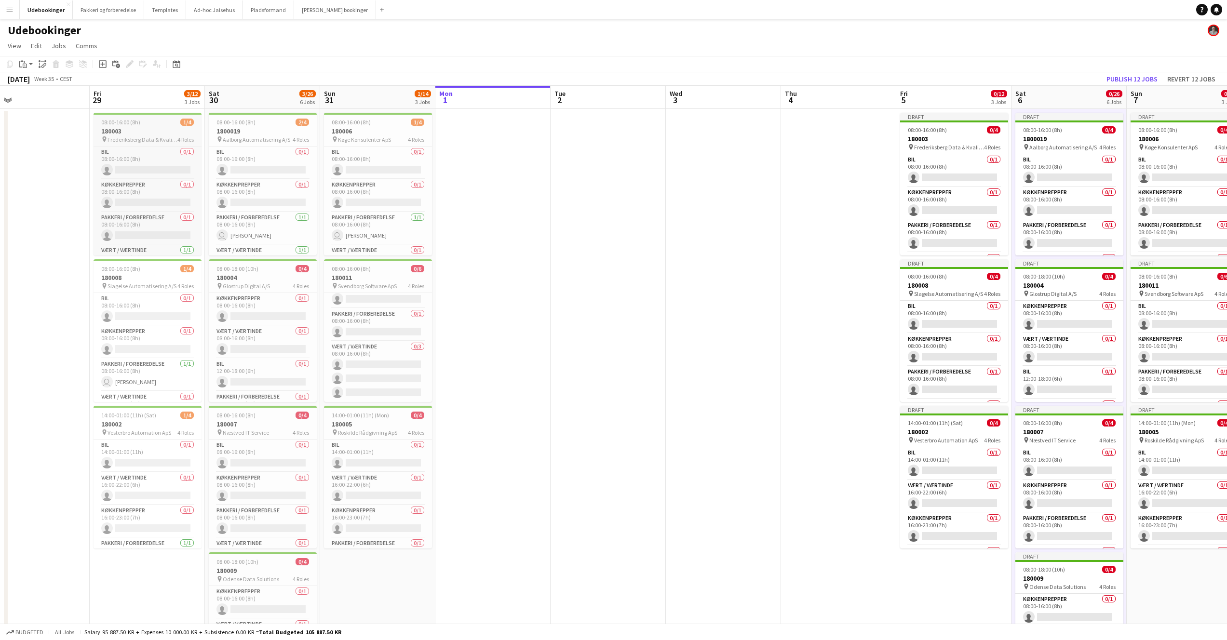
scroll to position [0, 270]
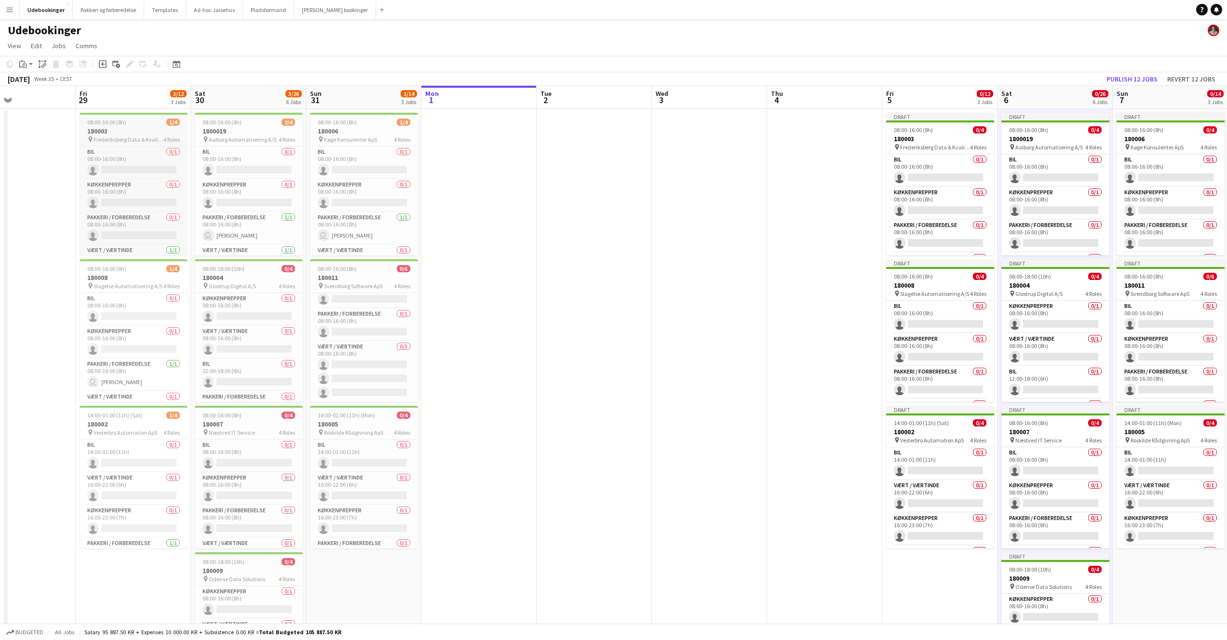
click at [155, 124] on div "08:00-16:00 (8h) 1/4" at bounding box center [134, 122] width 108 height 7
click at [351, 430] on span "Roskilde Rådgivning ApS" at bounding box center [353, 432] width 59 height 7
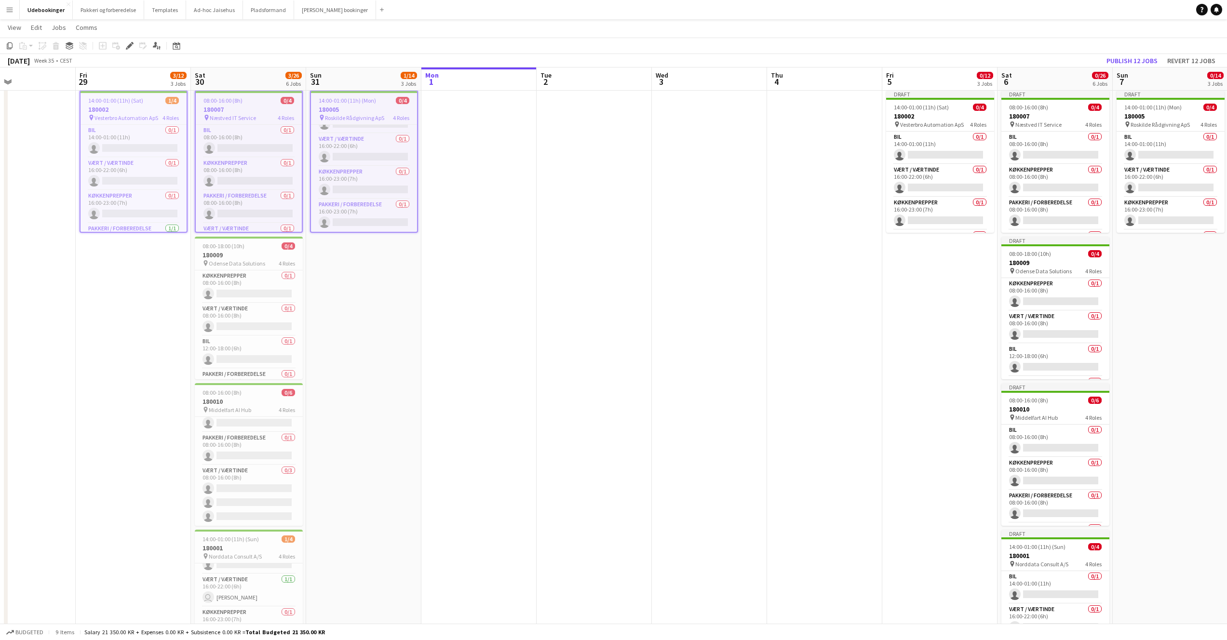
scroll to position [336, 0]
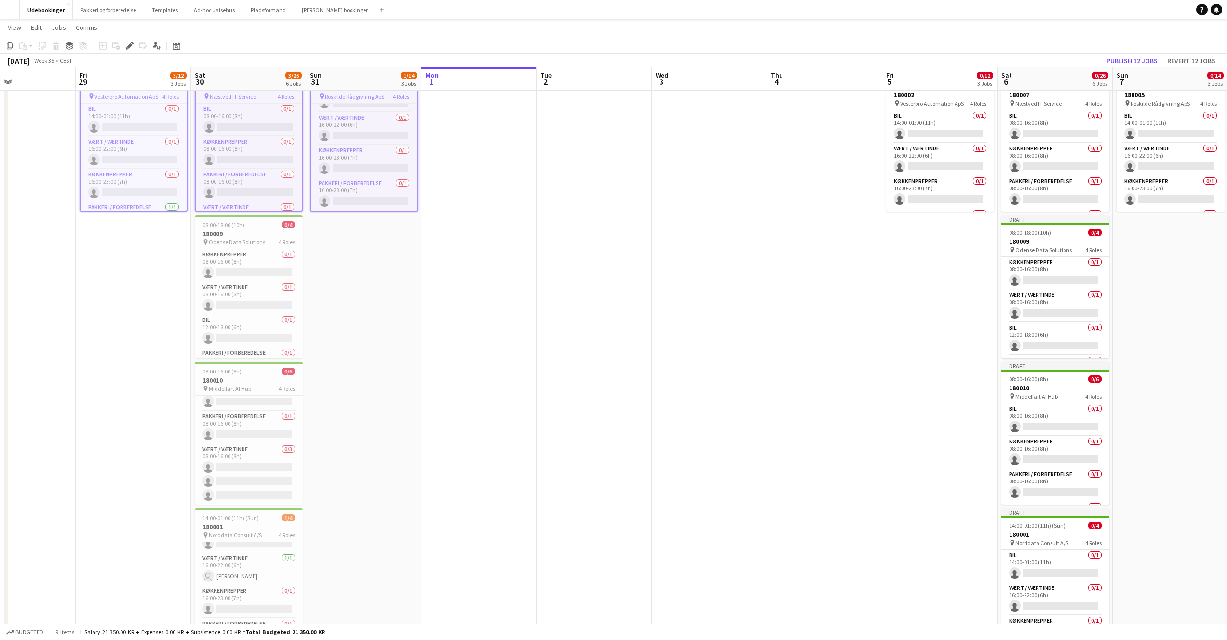
click at [1139, 52] on app-toolbar "Copy Paste Paste Command V Paste with crew Command Shift V Paste linked Job [GE…" at bounding box center [613, 46] width 1227 height 16
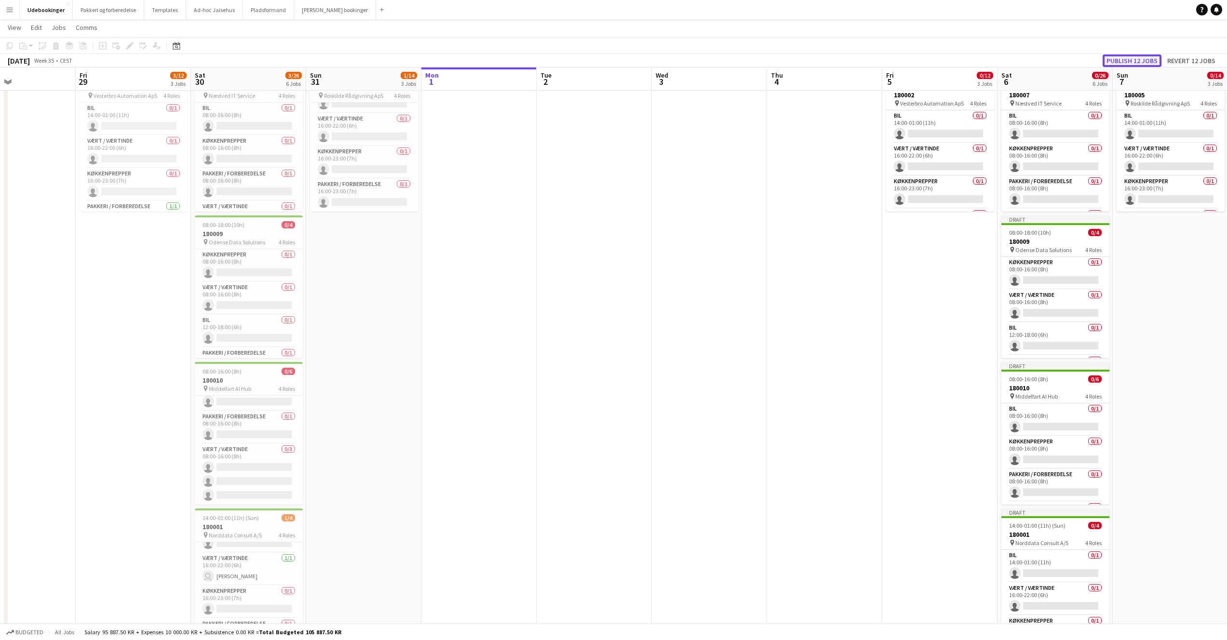
click at [1139, 56] on button "Publish 12 jobs" at bounding box center [1132, 60] width 59 height 13
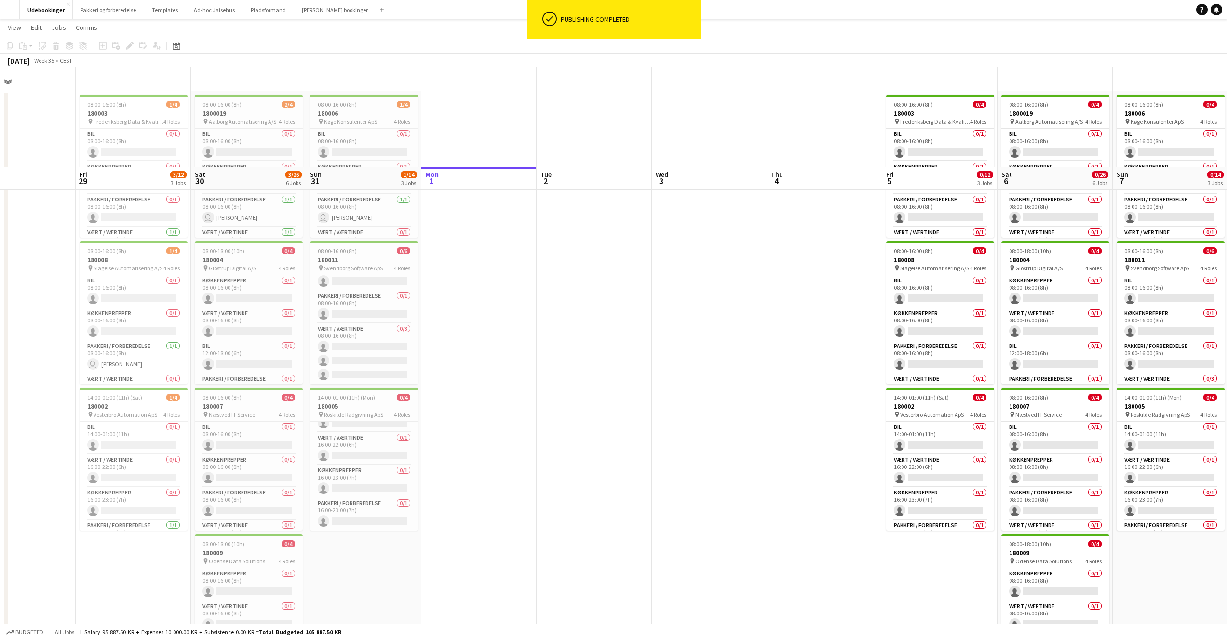
scroll to position [0, 0]
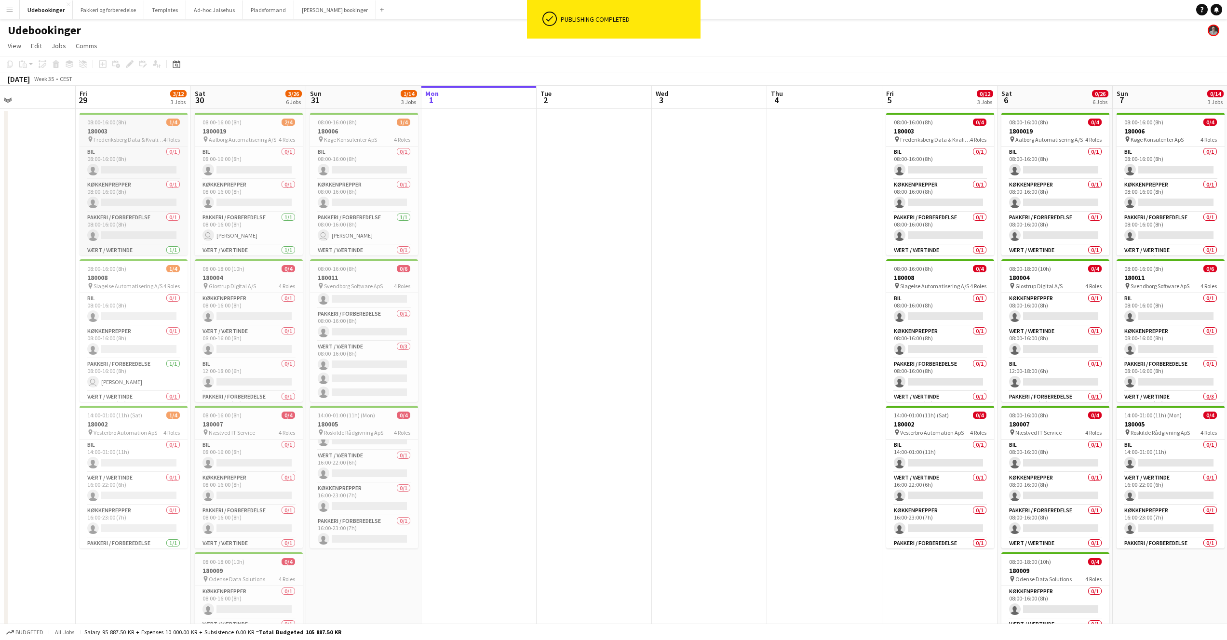
drag, startPoint x: 62, startPoint y: 105, endPoint x: 98, endPoint y: 122, distance: 40.2
click at [62, 105] on app-board-header-date "Thu 28" at bounding box center [17, 97] width 115 height 23
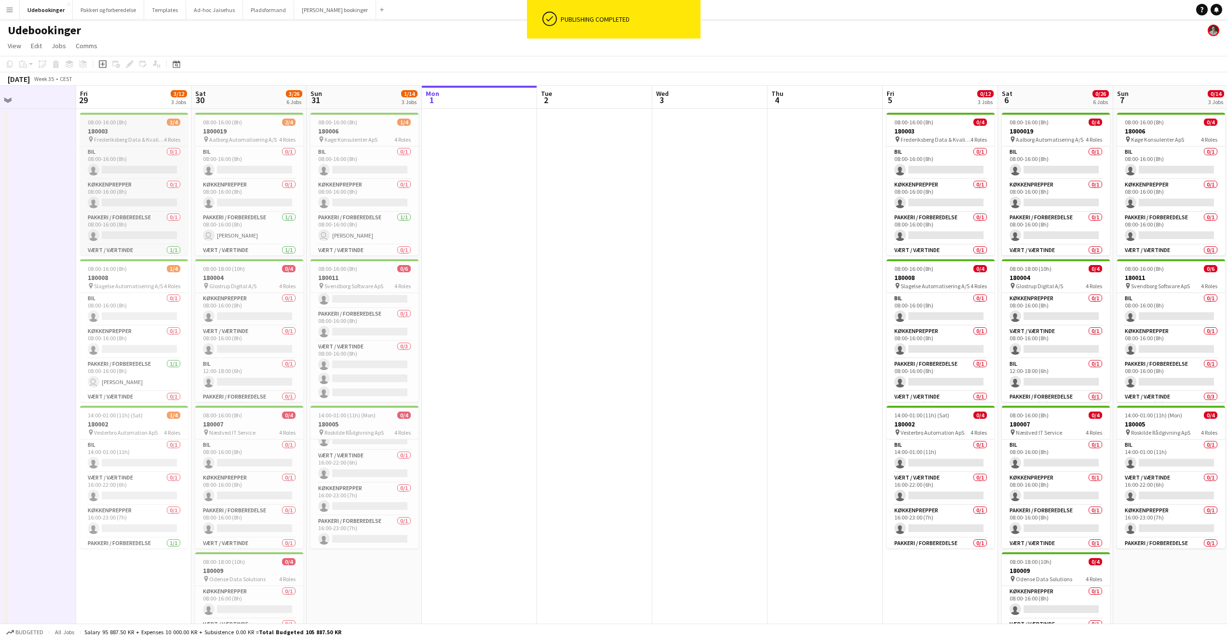
click at [103, 124] on span "08:00-16:00 (8h)" at bounding box center [107, 122] width 39 height 7
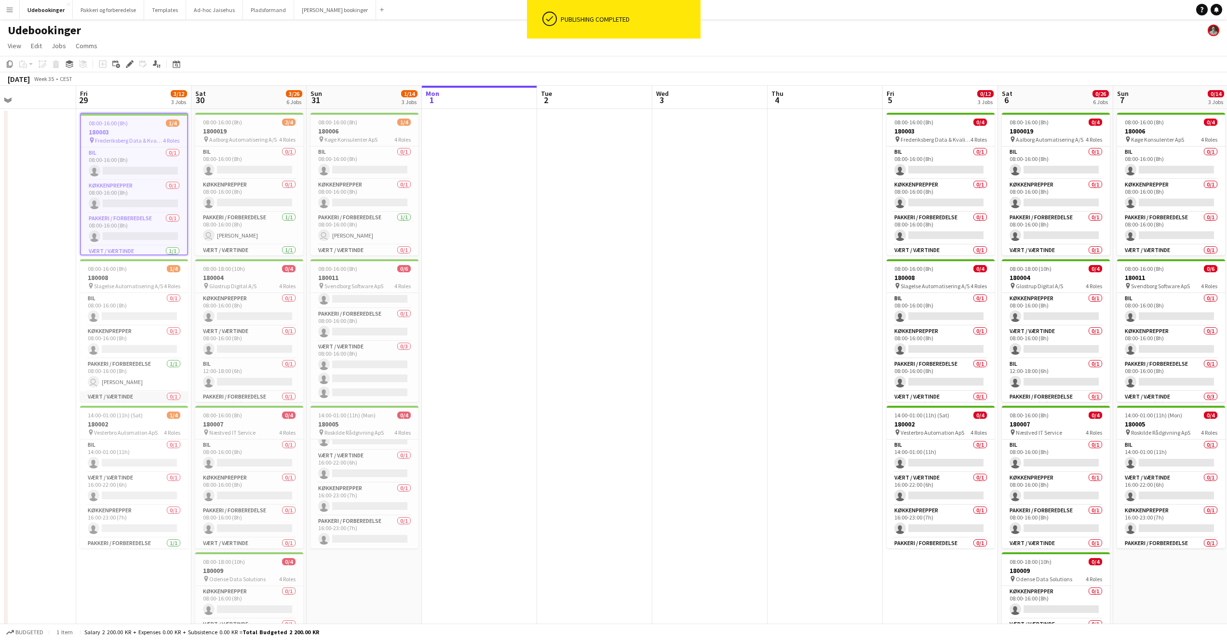
scroll to position [22, 0]
click at [312, 425] on h3 "180005" at bounding box center [365, 424] width 108 height 9
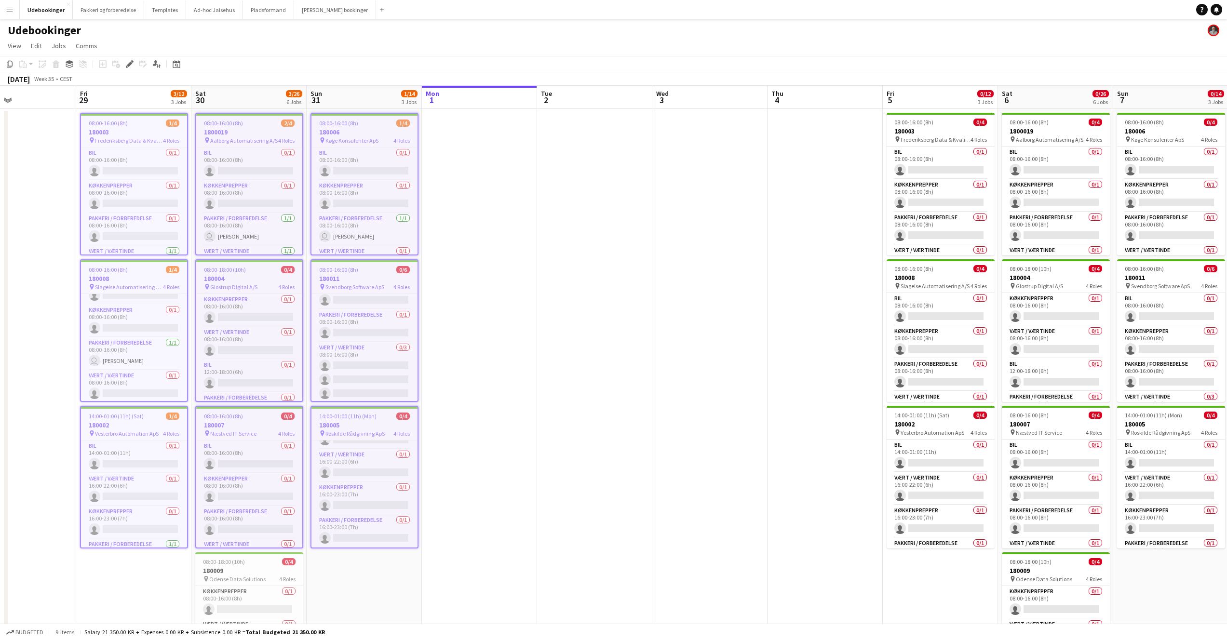
click at [111, 114] on div at bounding box center [134, 115] width 106 height 2
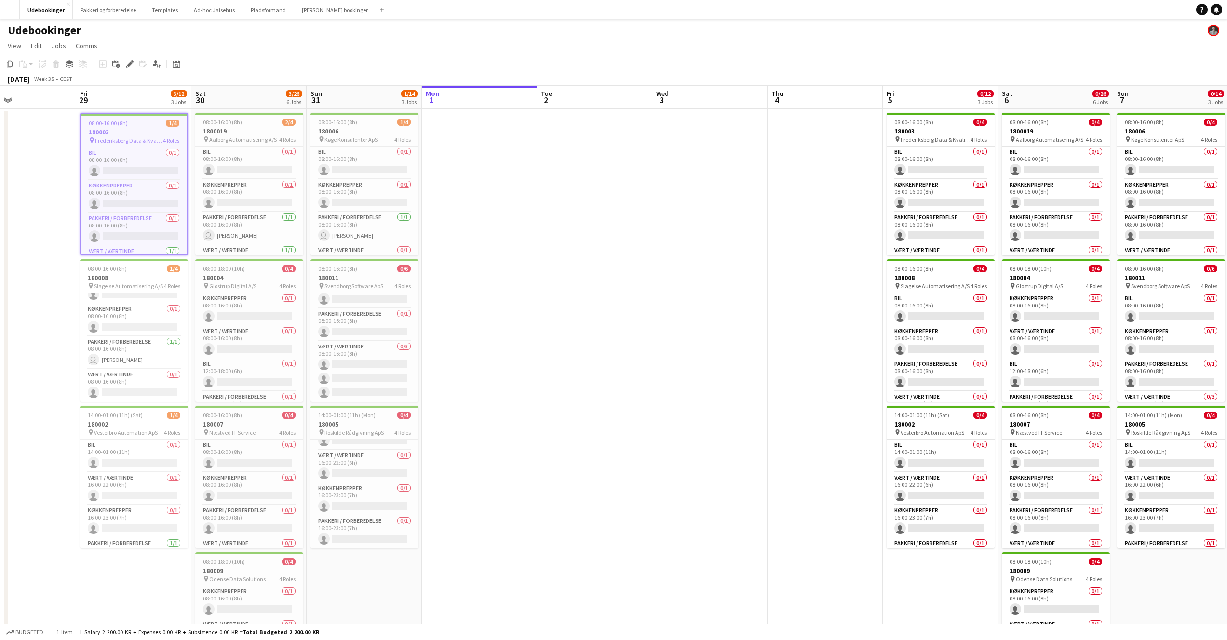
scroll to position [22, 0]
click at [56, 62] on div "Copy Paste Paste Command V Paste with crew Command Shift V Paste linked Job [GE…" at bounding box center [46, 64] width 85 height 12
click at [56, 64] on div "Copy Paste Paste Command V Paste with crew Command Shift V Paste linked Job [GE…" at bounding box center [46, 64] width 85 height 12
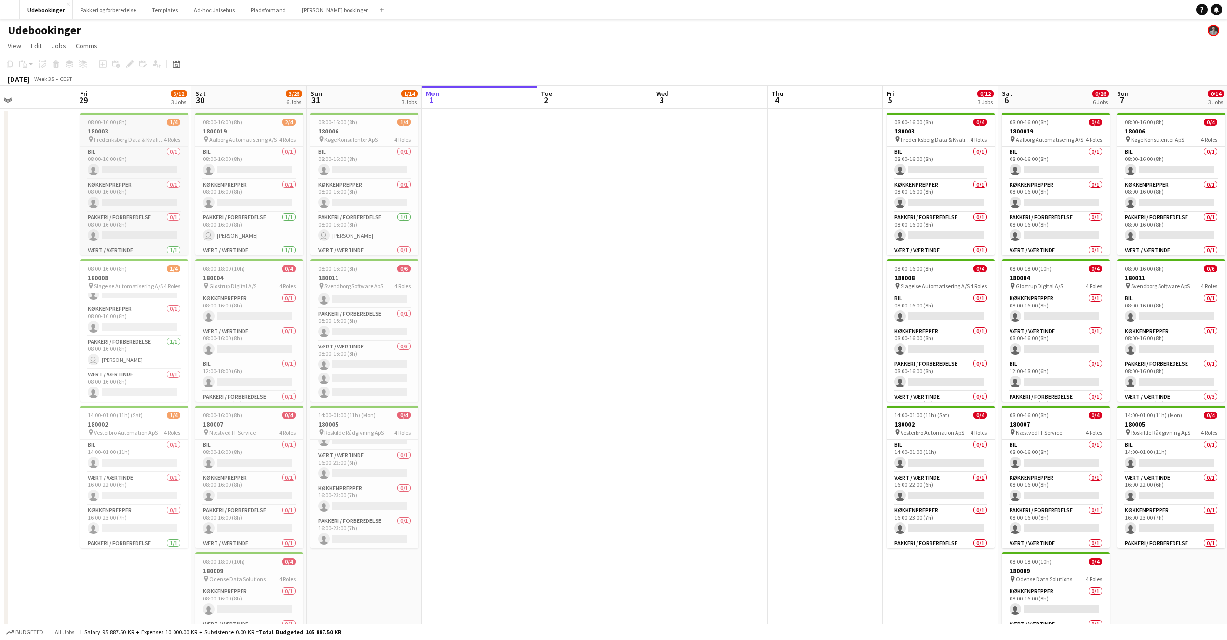
click at [136, 145] on app-job-card "08:00-16:00 (8h) 1/4 180003 pin Frederiksberg Data & Kvalitet ApS 4 Roles Bil 0…" at bounding box center [134, 184] width 108 height 143
click at [277, 129] on h3 "1800019" at bounding box center [249, 131] width 108 height 9
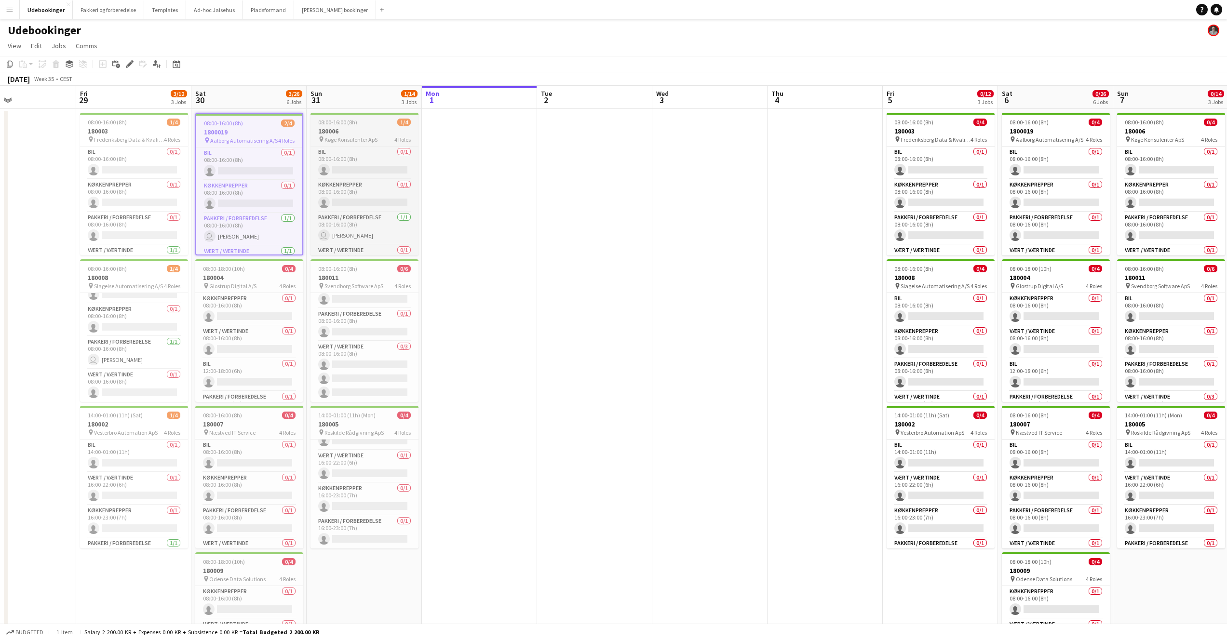
click at [345, 134] on h3 "180006" at bounding box center [365, 131] width 108 height 9
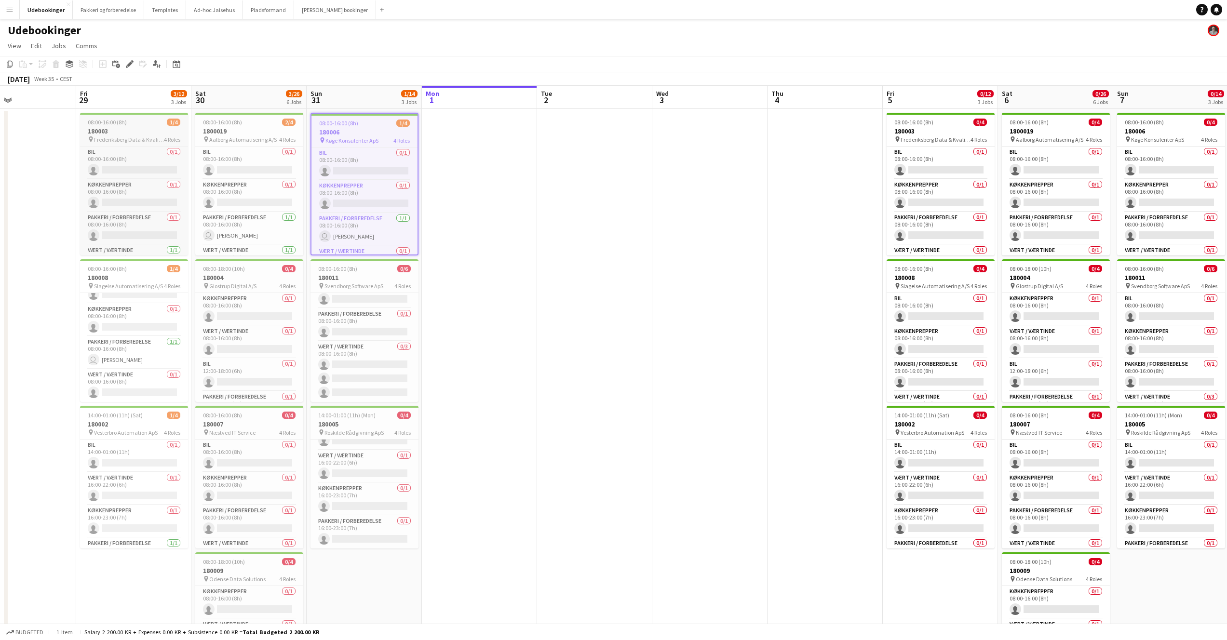
click at [177, 127] on h3 "180003" at bounding box center [134, 131] width 108 height 9
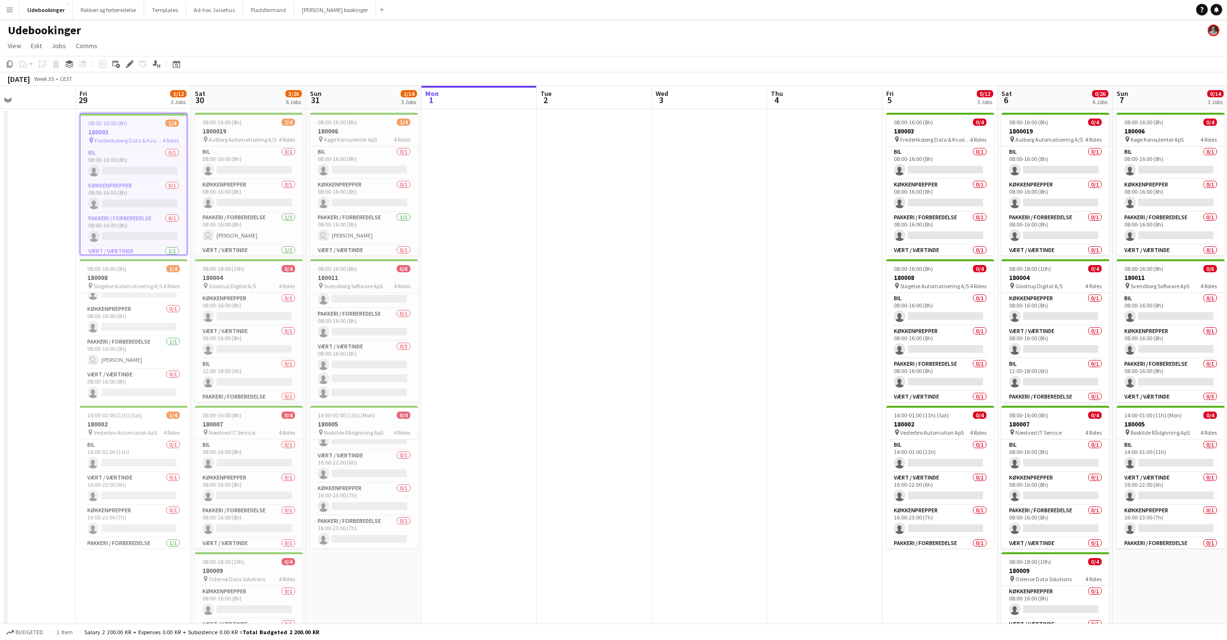
click at [136, 131] on h3 "180003" at bounding box center [134, 132] width 106 height 9
click at [239, 135] on h3 "1800019" at bounding box center [249, 131] width 108 height 9
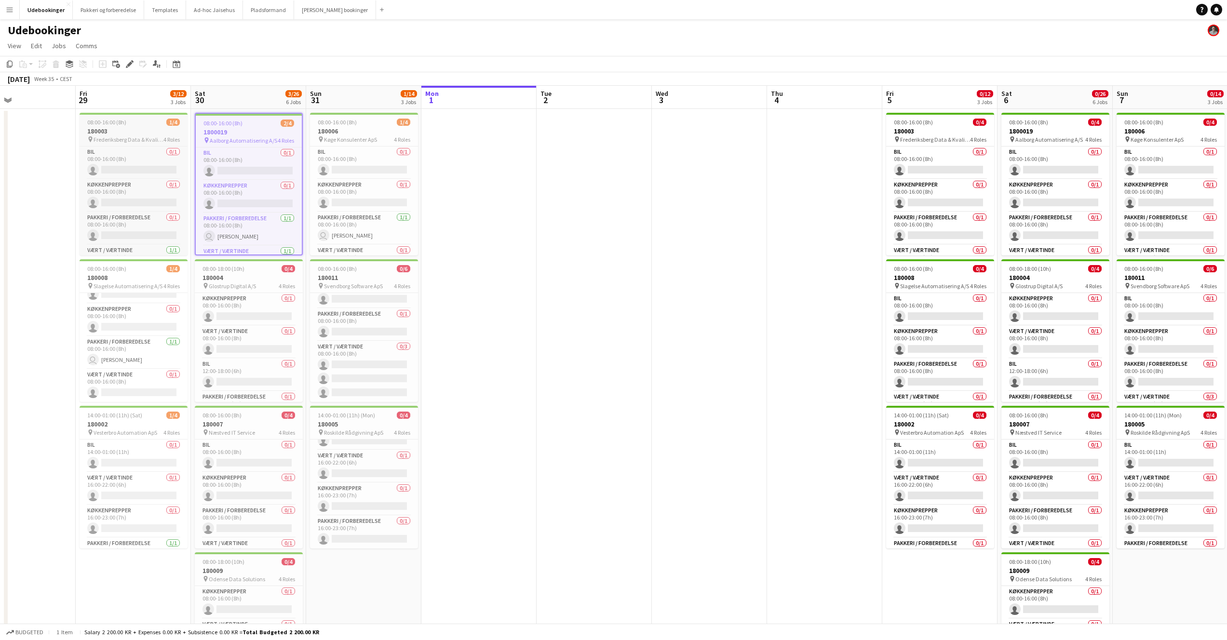
click at [136, 129] on h3 "180003" at bounding box center [134, 131] width 108 height 9
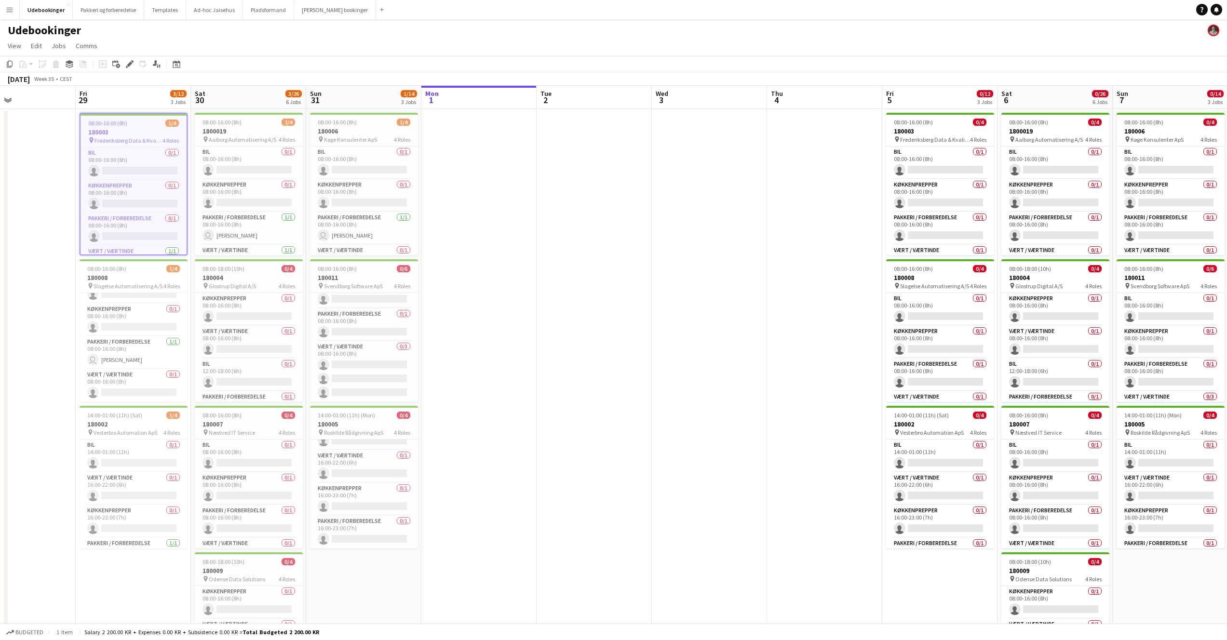
click at [136, 129] on h3 "180003" at bounding box center [134, 132] width 106 height 9
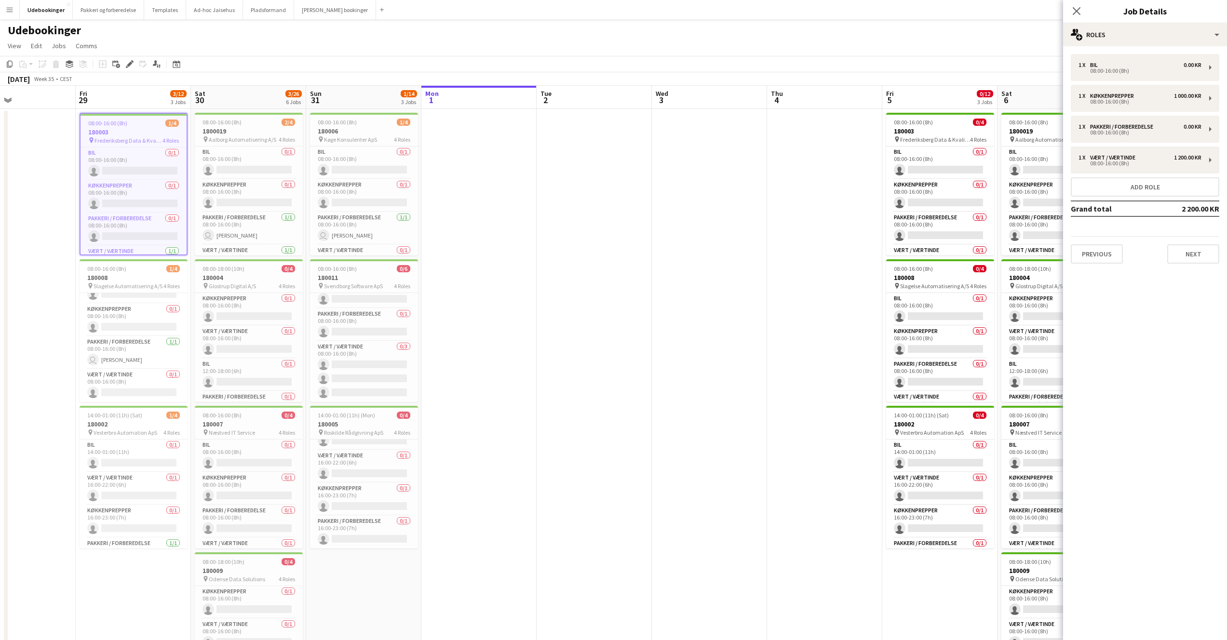
click at [481, 174] on app-date-cell at bounding box center [479, 558] width 115 height 899
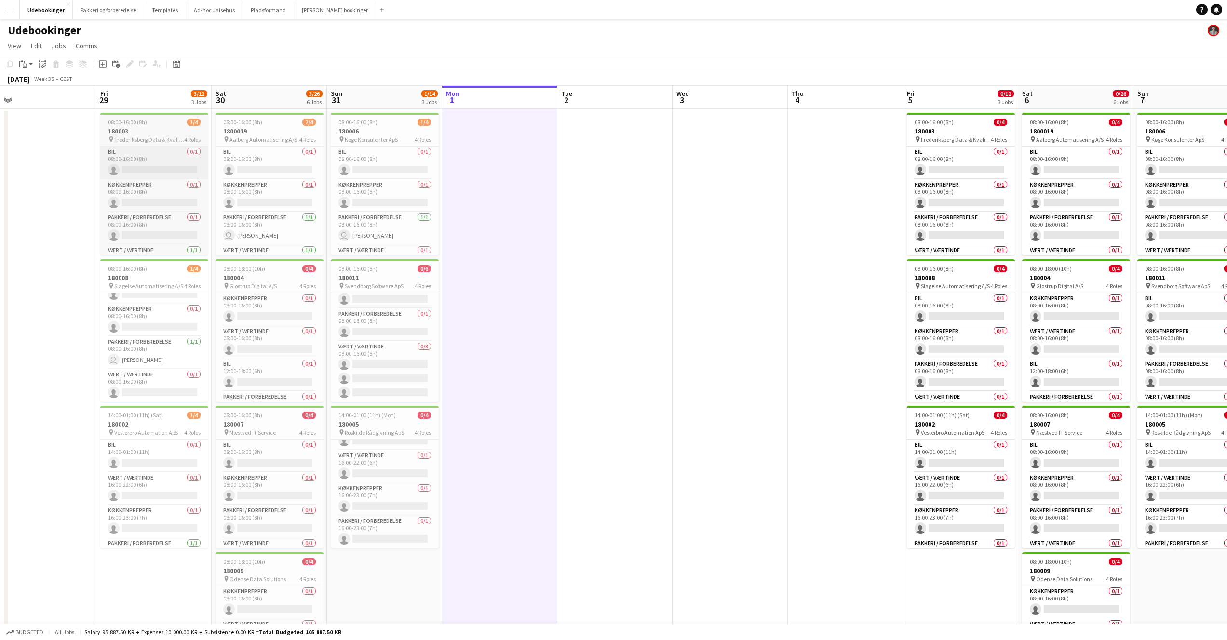
drag, startPoint x: 163, startPoint y: 142, endPoint x: 170, endPoint y: 178, distance: 36.3
click at [184, 198] on app-calendar-viewport "Tue 26 Wed 27 Thu 28 Fri 29 3/12 3 Jobs Sat 30 3/26 6 Jobs Sun 31 1/14 3 Jobs M…" at bounding box center [613, 547] width 1227 height 922
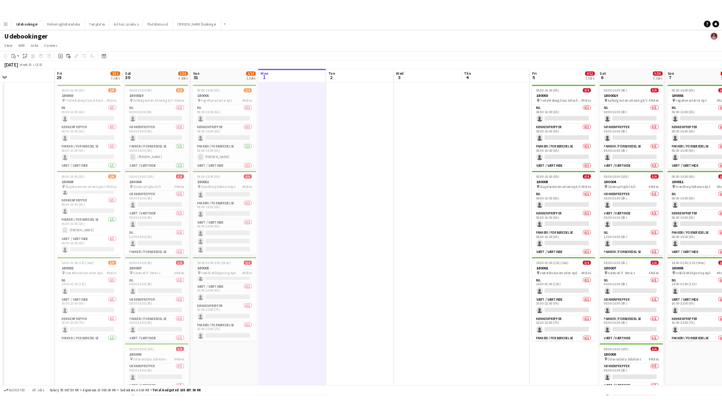
scroll to position [0, 253]
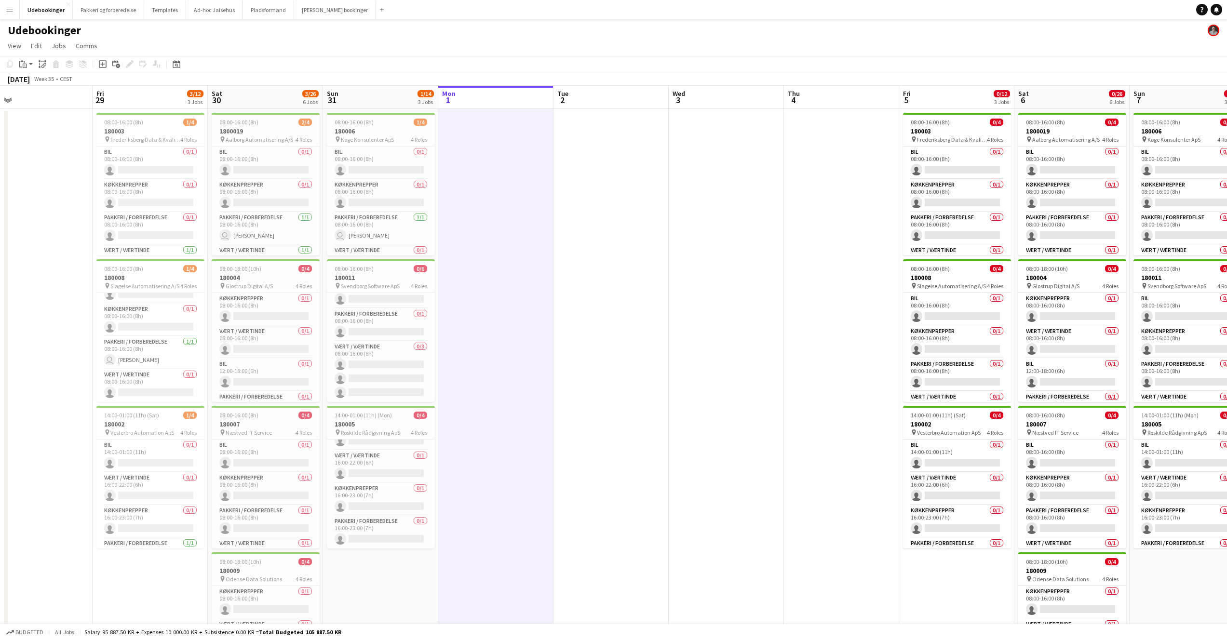
drag, startPoint x: 149, startPoint y: 139, endPoint x: 145, endPoint y: 285, distance: 145.7
click at [145, 286] on app-calendar-viewport "Tue 26 Wed 27 Thu 28 Fri 29 3/12 3 Jobs Sat 30 3/26 6 Jobs Sun 31 1/14 3 Jobs M…" at bounding box center [613, 547] width 1227 height 922
click at [139, 153] on app-card-role "Bil 0/1 08:00-16:00 (8h) single-neutral-actions" at bounding box center [150, 163] width 108 height 33
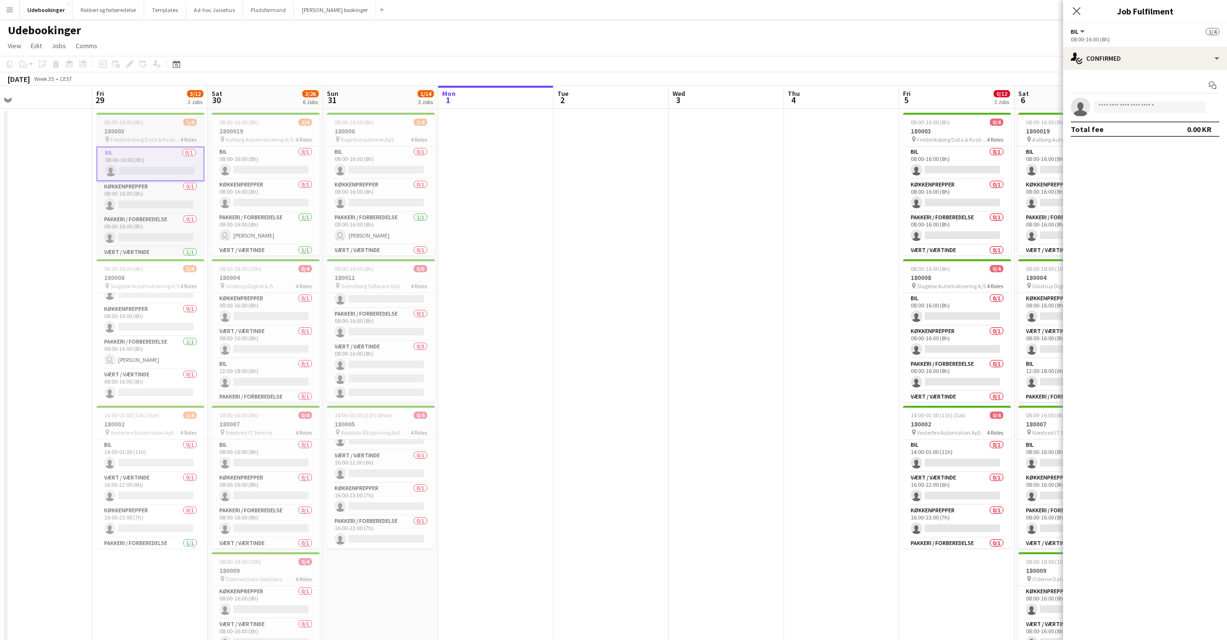
click at [139, 135] on h3 "180003" at bounding box center [150, 131] width 108 height 9
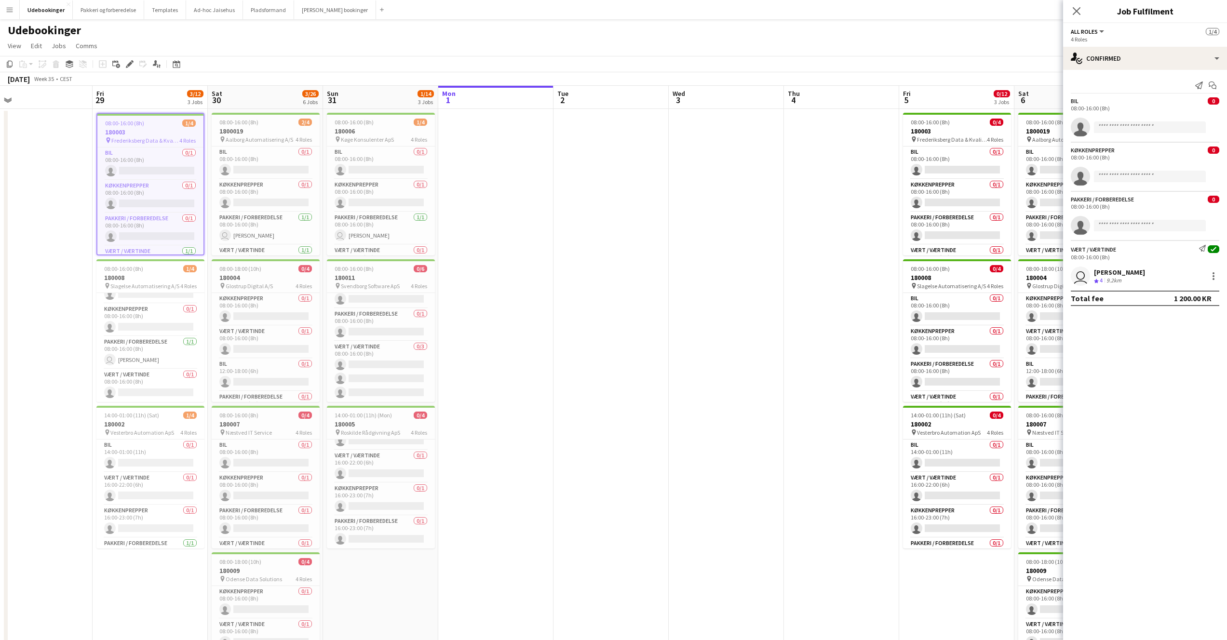
click at [595, 227] on app-date-cell at bounding box center [611, 558] width 115 height 899
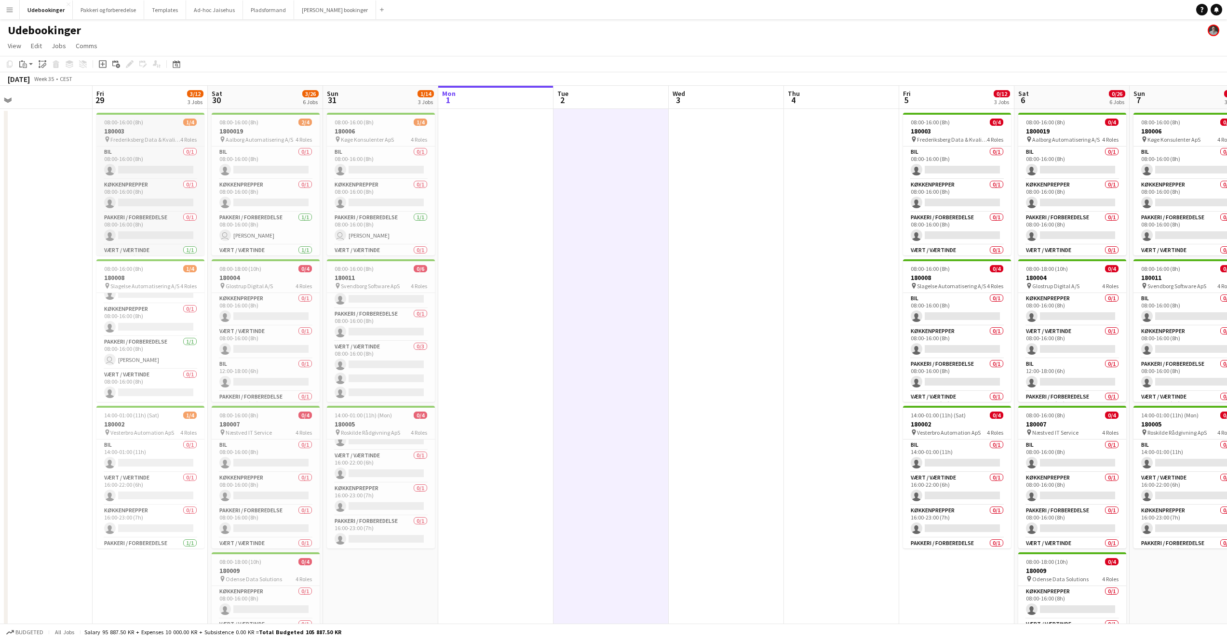
click at [171, 124] on div "08:00-16:00 (8h) 1/4" at bounding box center [150, 122] width 108 height 7
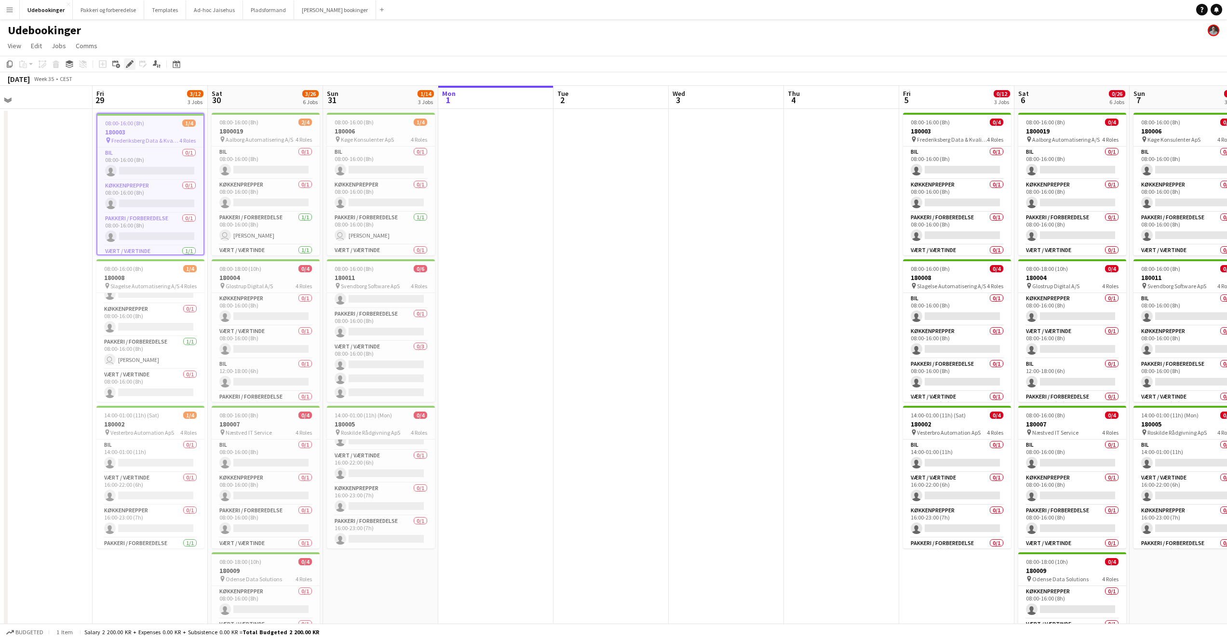
click at [133, 66] on icon "Edit" at bounding box center [130, 64] width 8 height 8
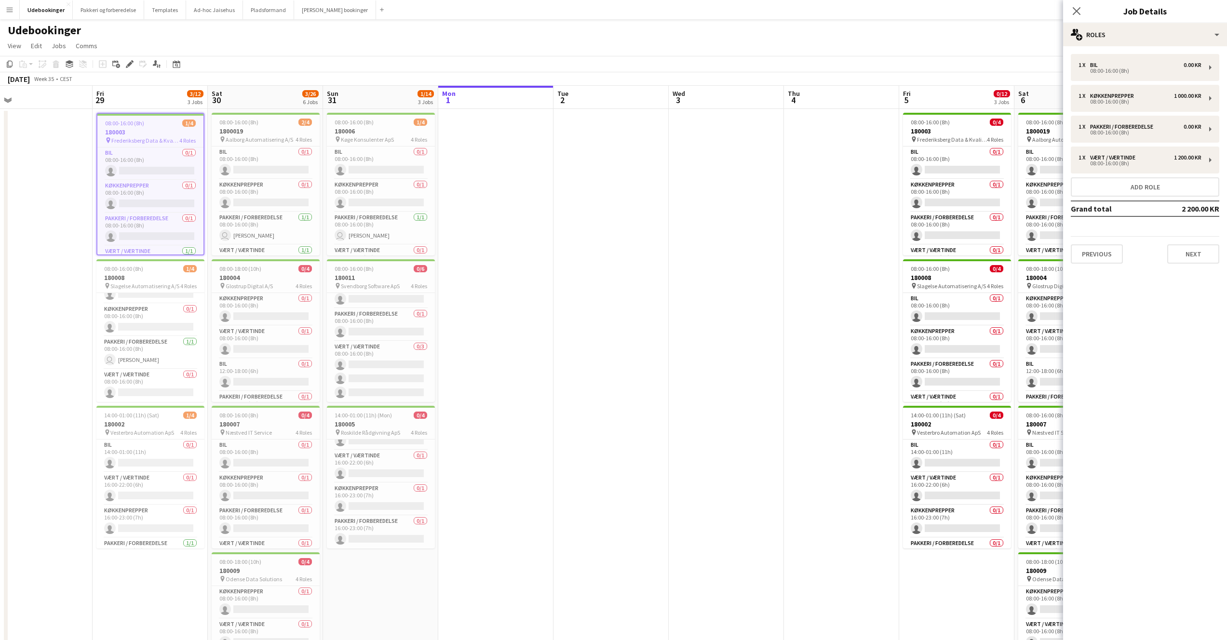
click at [1113, 473] on mat-expansion-panel "pencil3 General details 1 x Bil 0.00 KR 08:00-16:00 (8h) 1 x Køkkenprepper 1 00…" at bounding box center [1145, 343] width 164 height 594
click at [1127, 421] on mat-expansion-panel "pencil3 General details 1 x Bil 0.00 KR 08:00-16:00 (8h) 1 x Køkkenprepper 1 00…" at bounding box center [1145, 343] width 164 height 594
click at [1076, 9] on icon "Close pop-in" at bounding box center [1076, 10] width 9 height 9
